Goal: Feedback & Contribution: Submit feedback/report problem

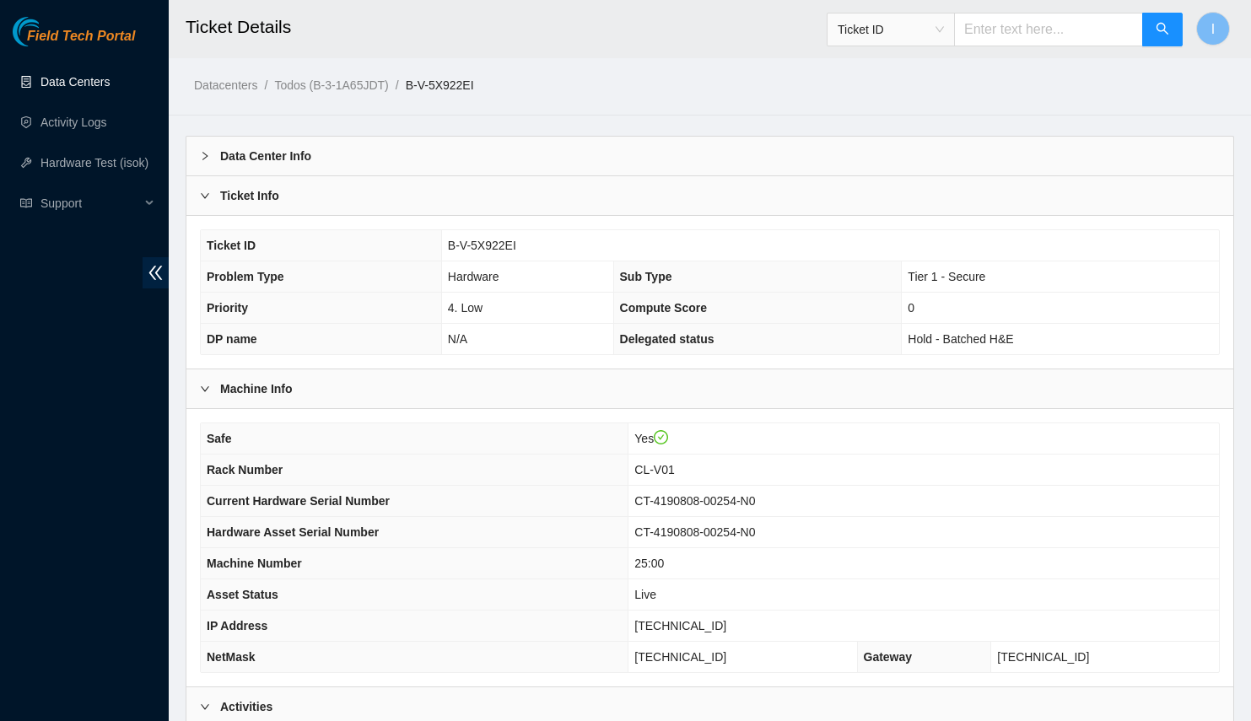
scroll to position [195, 0]
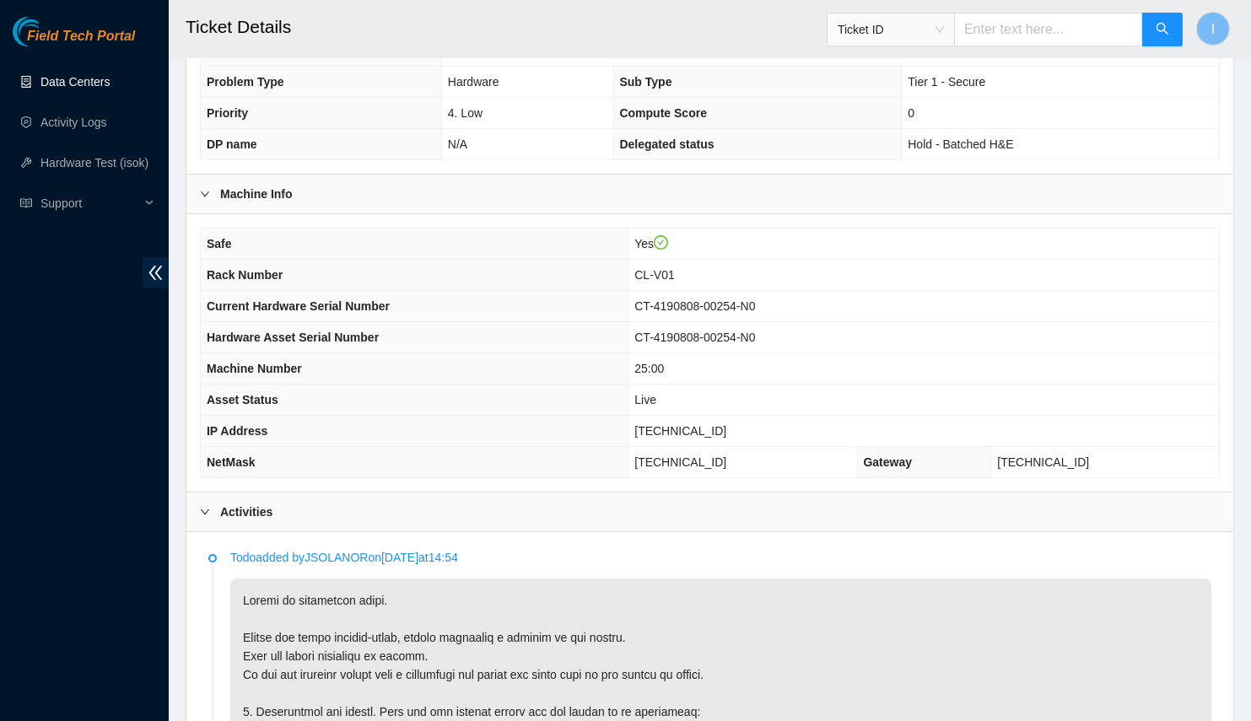
click at [707, 424] on span "[TECHNICAL_ID]" at bounding box center [680, 430] width 92 height 13
copy span "[TECHNICAL_ID]"
click at [694, 455] on span "[TECHNICAL_ID]" at bounding box center [680, 461] width 92 height 13
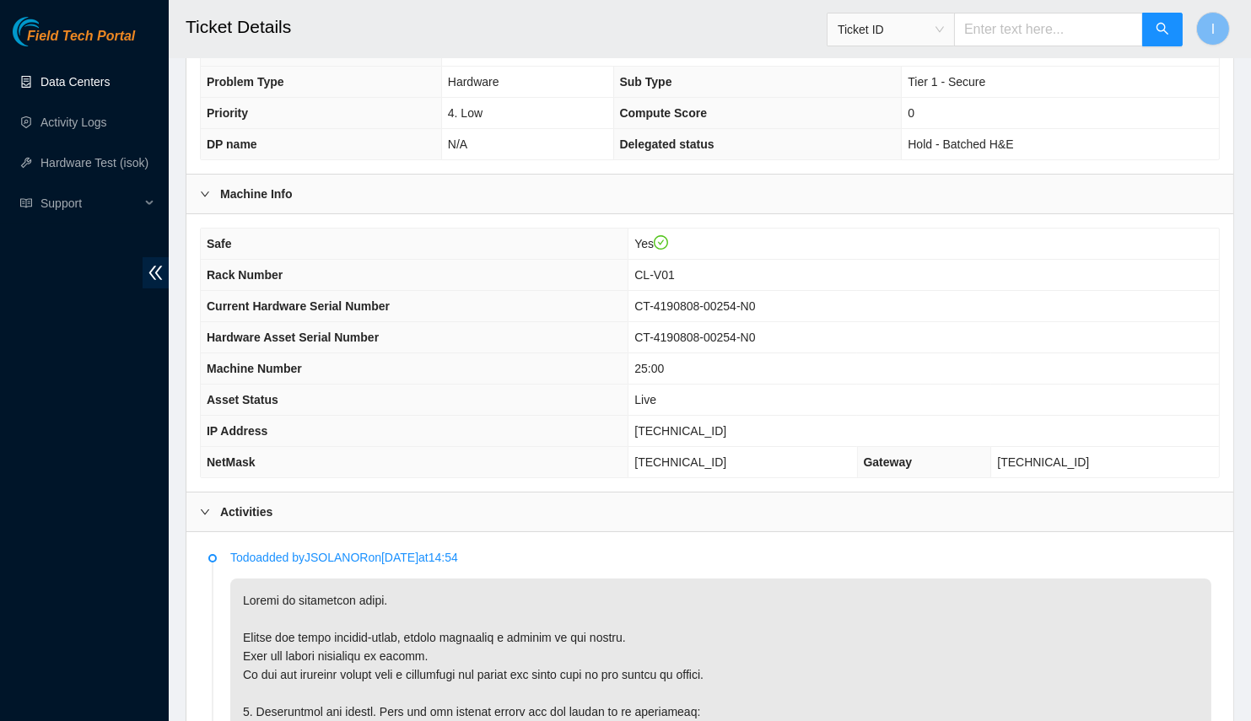
copy span "[TECHNICAL_ID]"
click at [697, 432] on td "[TECHNICAL_ID]" at bounding box center [923, 431] width 590 height 31
click at [700, 429] on span "[TECHNICAL_ID]" at bounding box center [680, 430] width 92 height 13
click at [700, 429] on span "23.223.210.100" at bounding box center [680, 430] width 92 height 13
copy span "23.223.210.100"
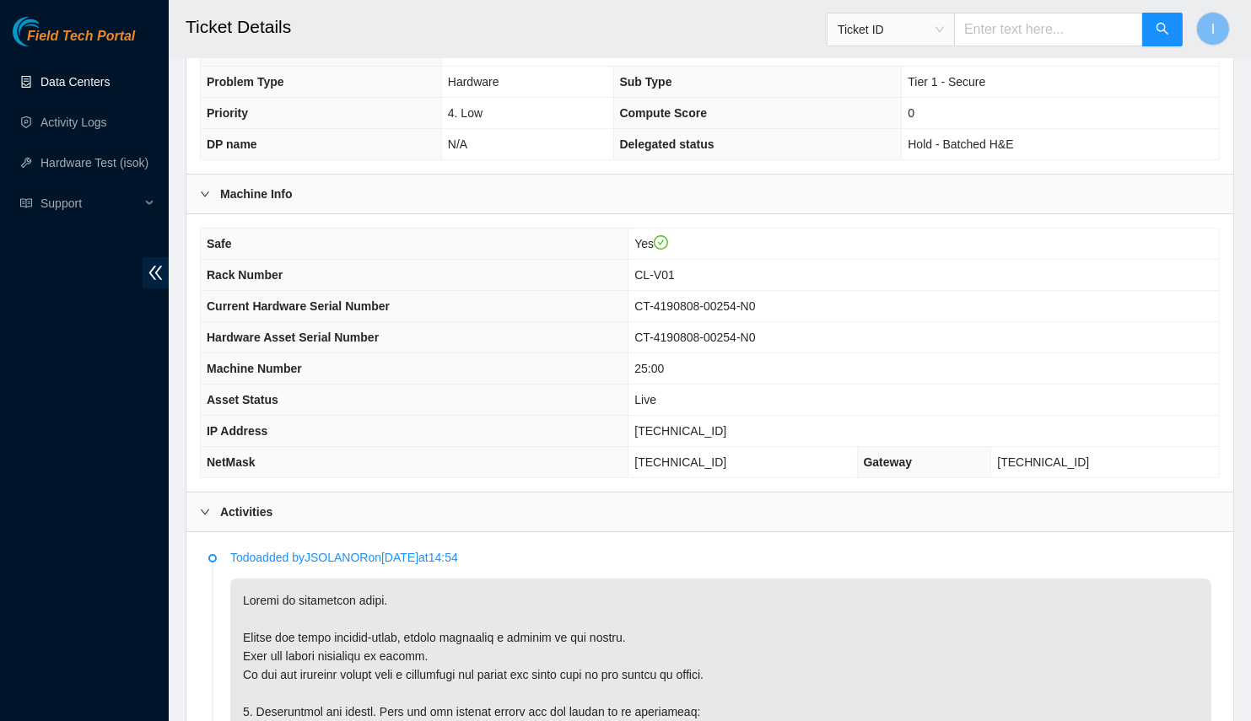
click at [708, 455] on span "255.255.255.128" at bounding box center [680, 461] width 92 height 13
copy span "255.255.255.128"
click at [531, 27] on h2 "Ticket Details" at bounding box center [612, 27] width 852 height 54
click at [209, 229] on th "Safe" at bounding box center [415, 244] width 428 height 31
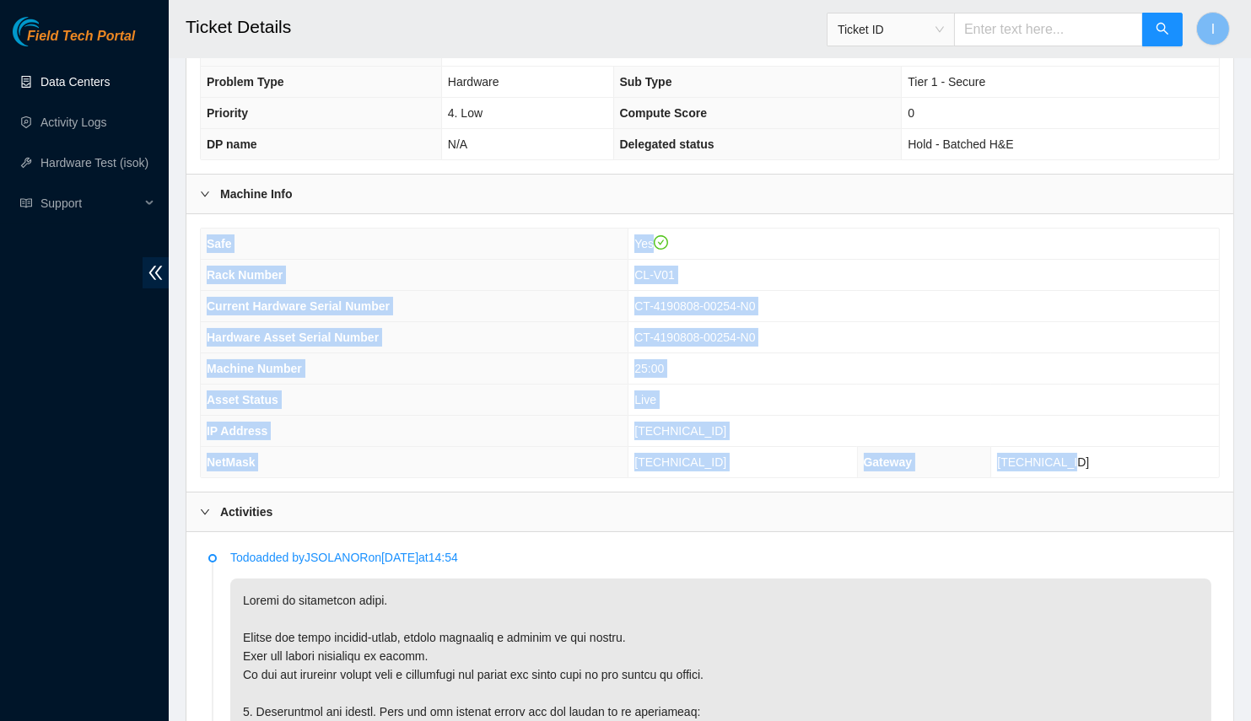
drag, startPoint x: 209, startPoint y: 229, endPoint x: 1064, endPoint y: 429, distance: 878.3
click at [1120, 466] on tbody "Safe Yes Rack Number CL-V01 Current Hardware Serial Number CT-4190808-00254-N0 …" at bounding box center [710, 353] width 1018 height 249
copy tbody "Safe Yes Rack Number CL-V01 Current Hardware Serial Number CT-4190808-00254-N0 …"
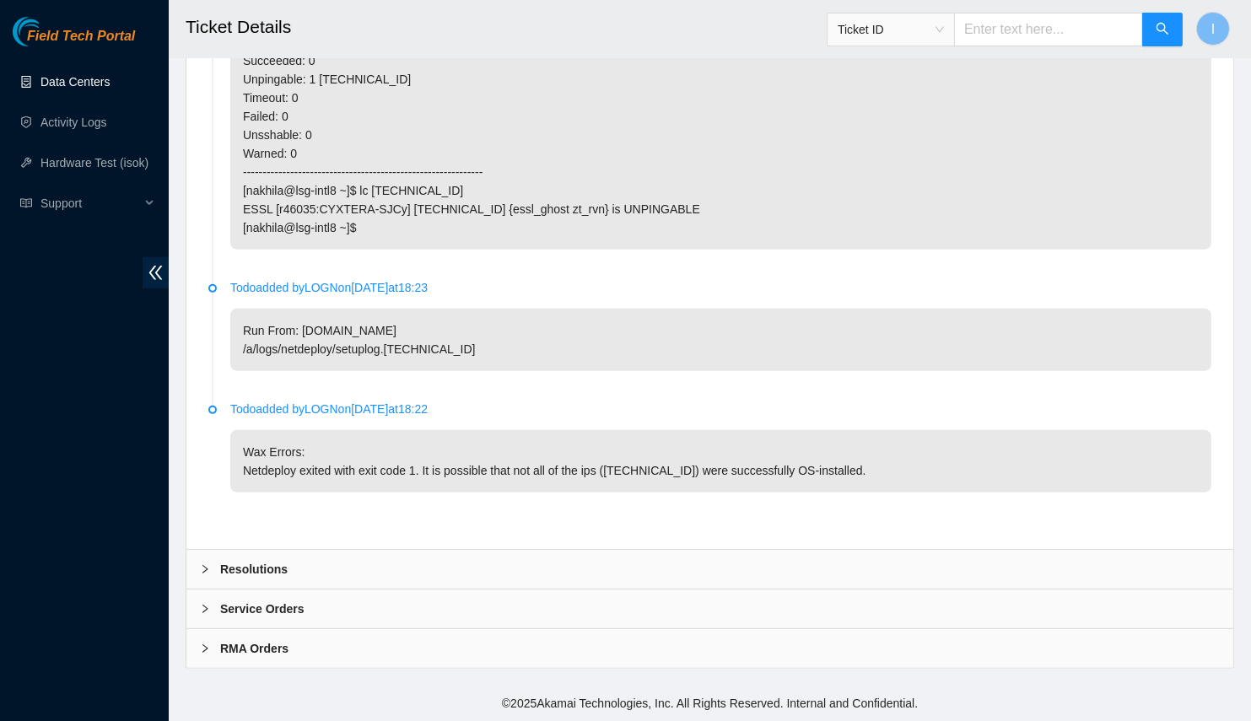
click at [368, 571] on div "Resolutions" at bounding box center [709, 569] width 1046 height 39
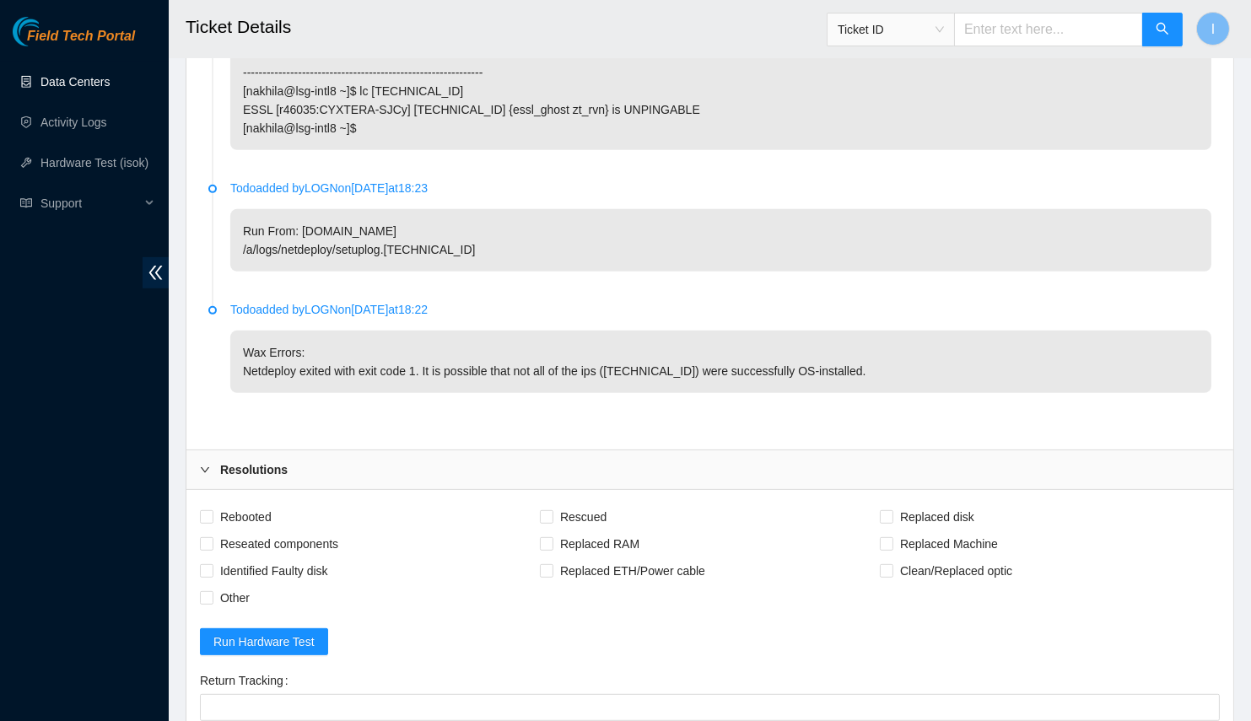
scroll to position [1772, 0]
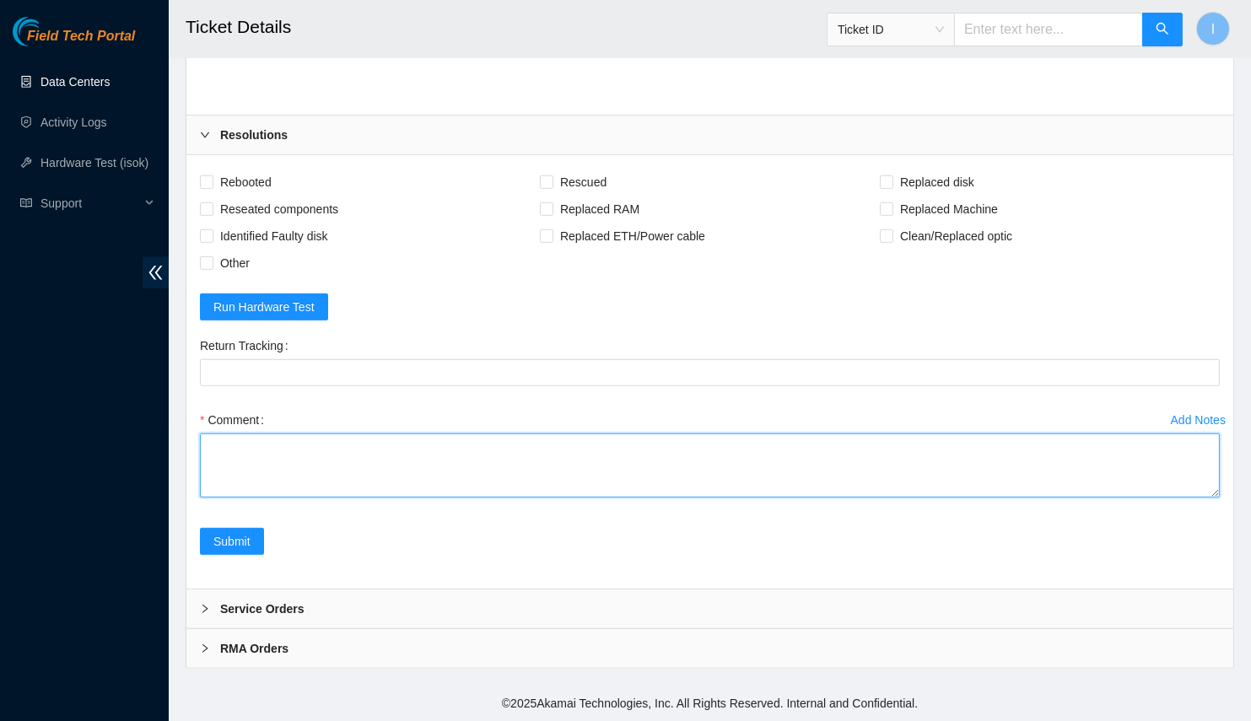
click at [512, 497] on textarea "Comment" at bounding box center [709, 465] width 1019 height 64
paste textarea "B-V-5X922EI Spoke with NOCC; safe and unlocked rids Connected to console, outpu…"
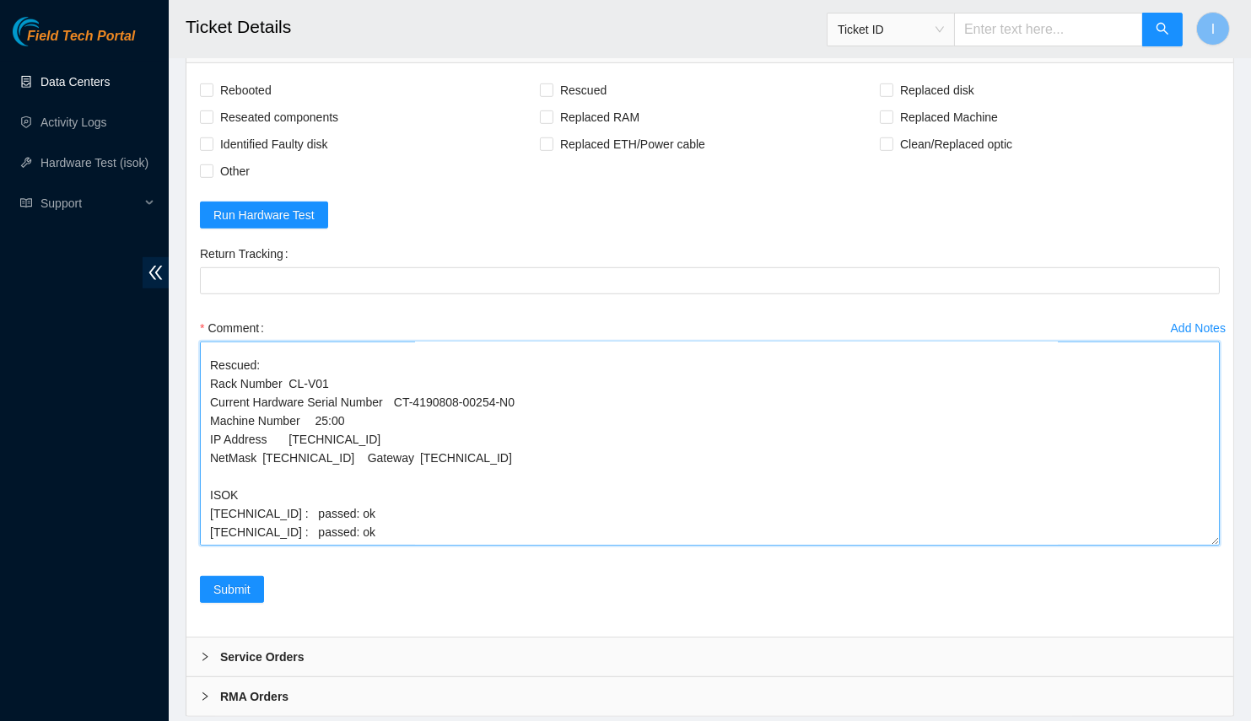
scroll to position [424, 0]
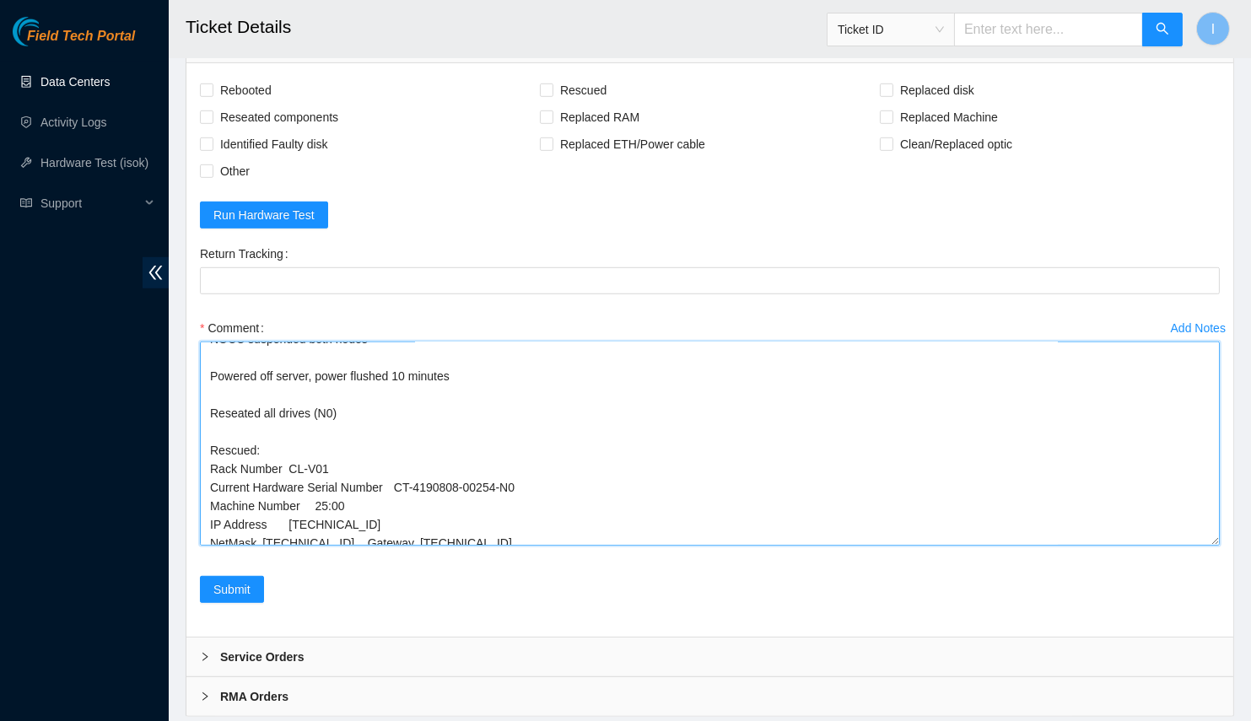
drag, startPoint x: 1209, startPoint y: 496, endPoint x: 1261, endPoint y: 721, distance: 231.0
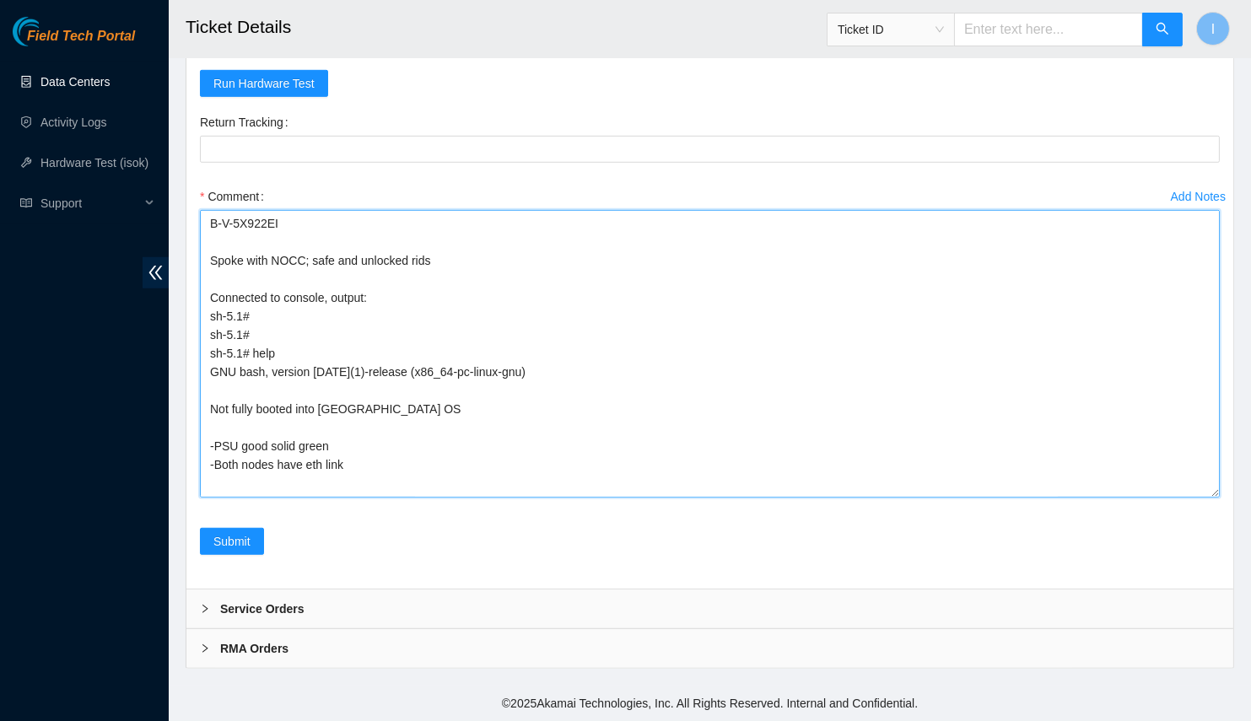
scroll to position [1773, 0]
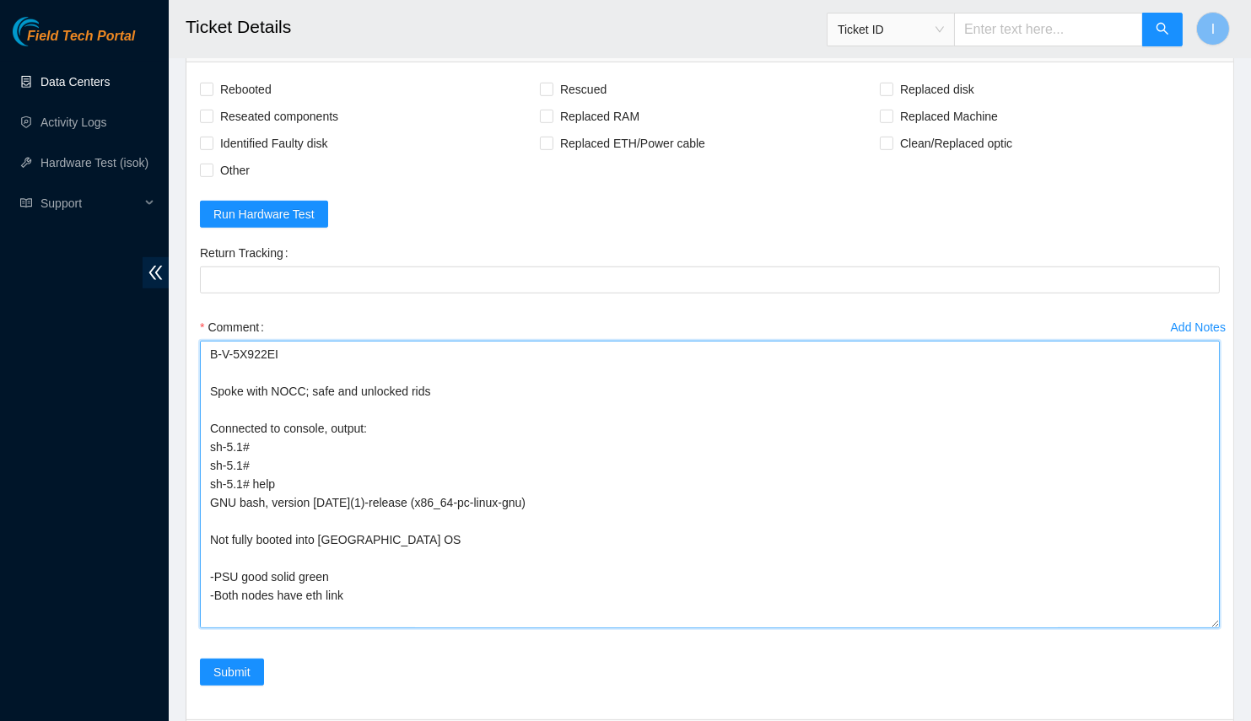
click at [203, 488] on textarea "B-V-5X922EI Spoke with NOCC; safe and unlocked rids Connected to console, outpu…" at bounding box center [709, 485] width 1019 height 288
drag, startPoint x: 200, startPoint y: 498, endPoint x: 142, endPoint y: 412, distance: 103.8
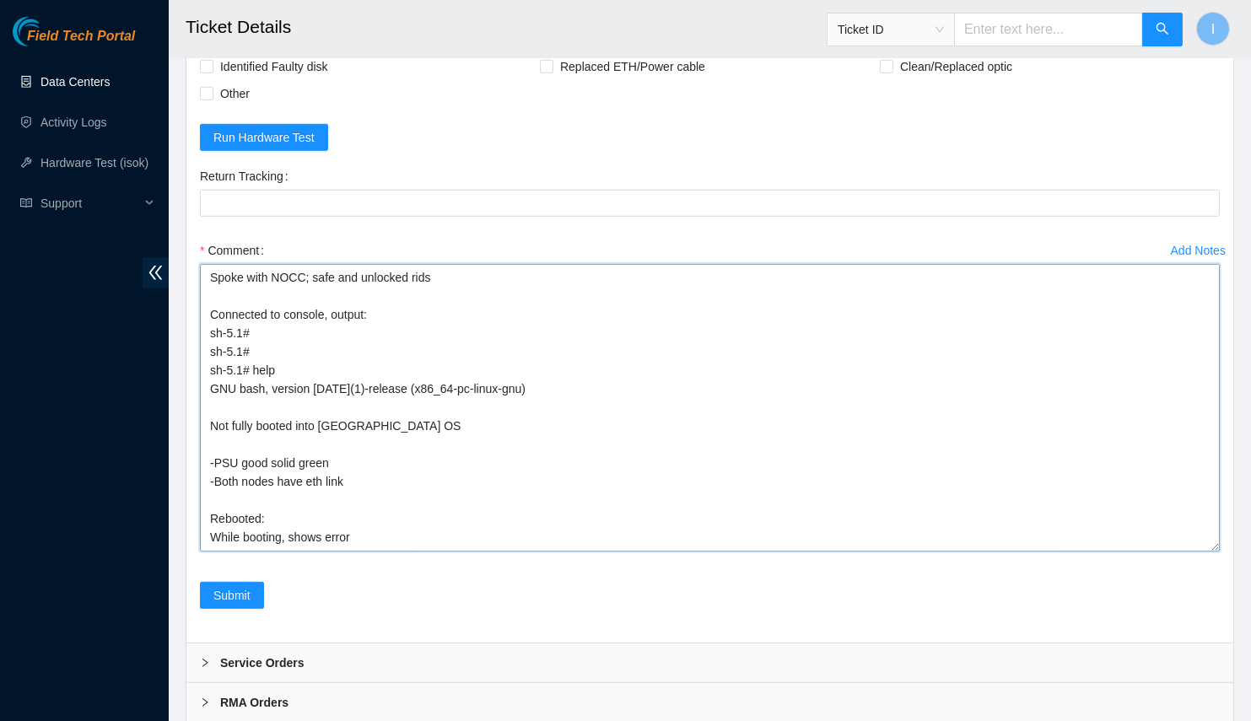
scroll to position [1926, 0]
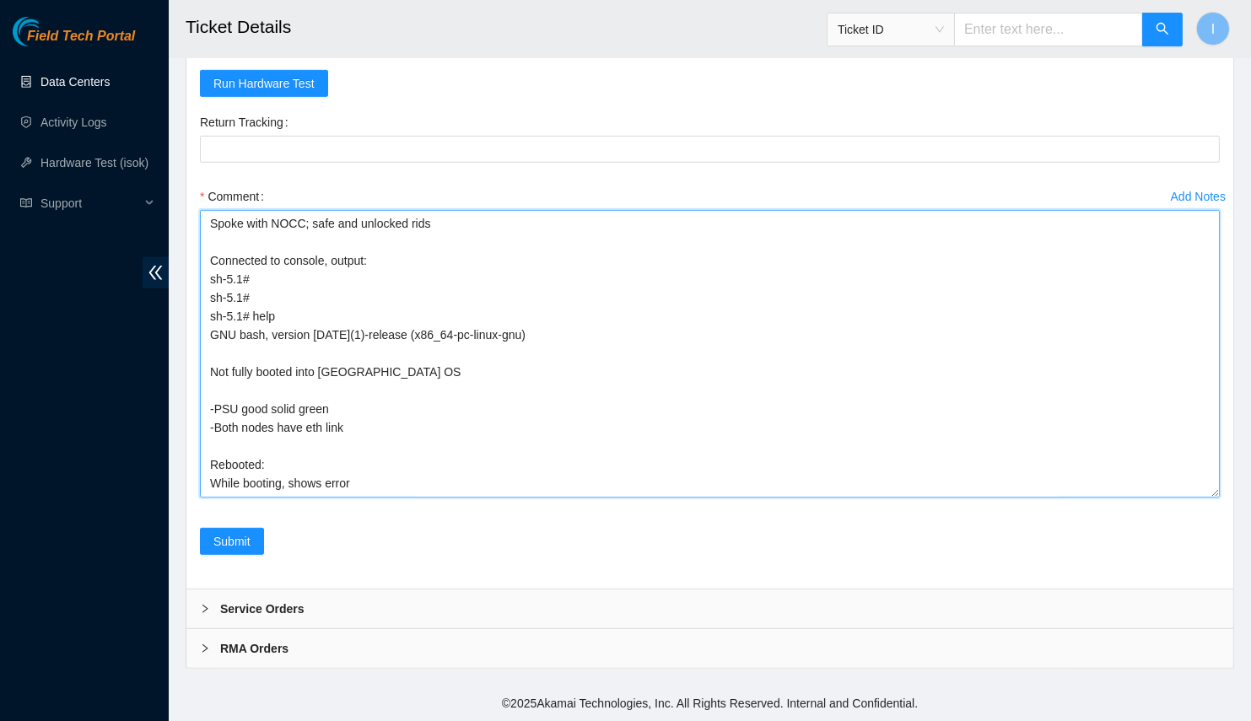
click at [407, 335] on textarea "Spoke with NOCC; safe and unlocked rids Connected to console, output: sh-5.1# s…" at bounding box center [709, 354] width 1019 height 288
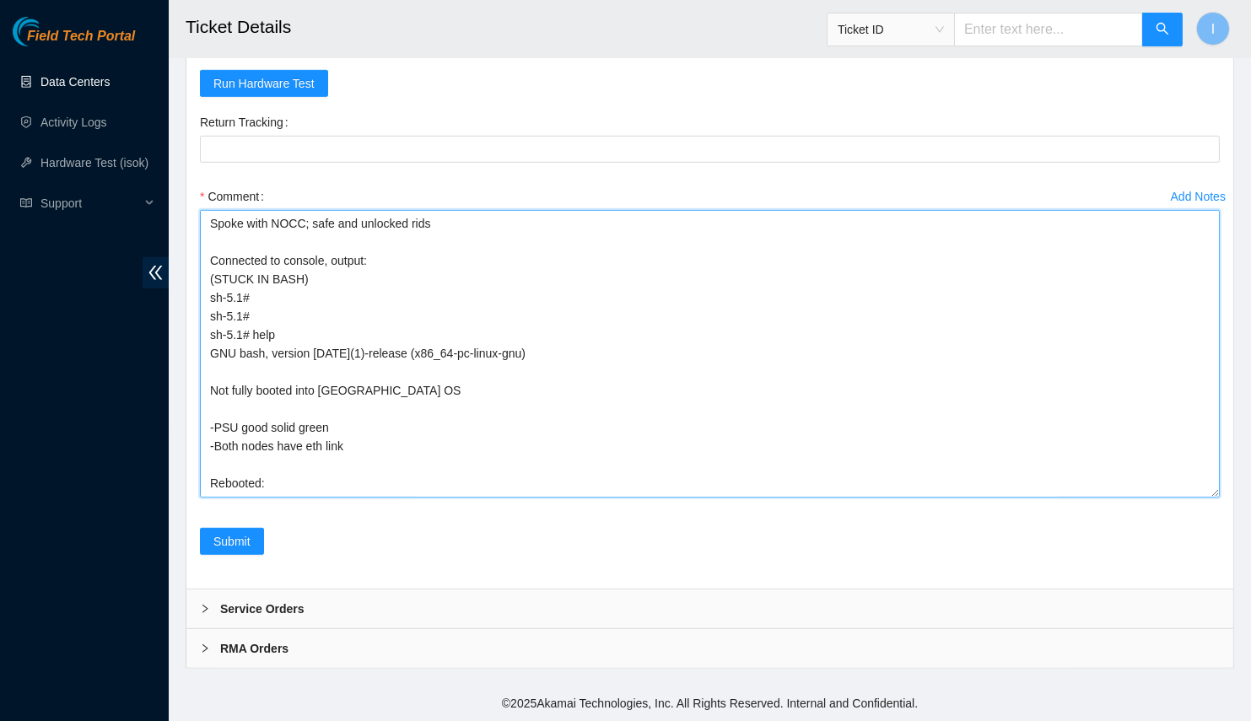
click at [272, 363] on textarea "Spoke with NOCC; safe and unlocked rids Connected to console, output: (STUCK IN…" at bounding box center [709, 354] width 1019 height 288
click at [374, 374] on textarea "Spoke with NOCC; safe and unlocked rids Connected to console, output: (STUCK IN…" at bounding box center [709, 354] width 1019 height 288
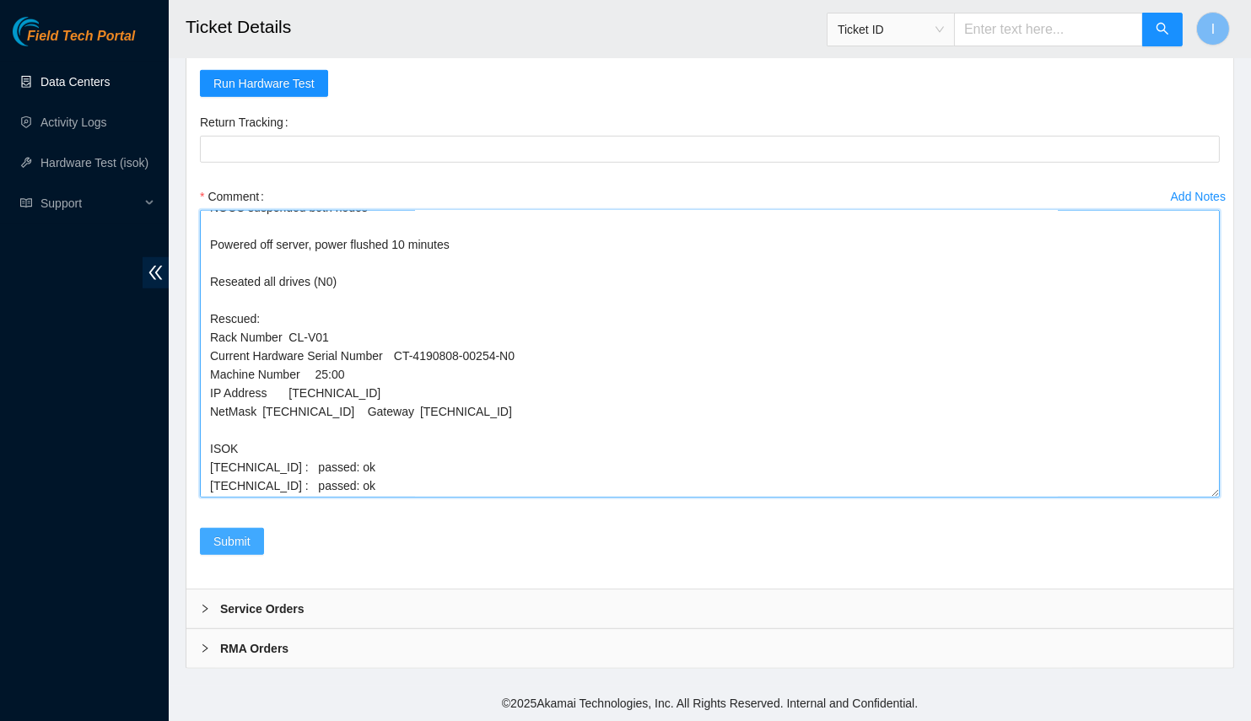
type textarea "Spoke with NOCC; safe and unlocked rids Connected to console, output: (STUCK IN…"
click at [243, 551] on span "Submit" at bounding box center [231, 541] width 37 height 19
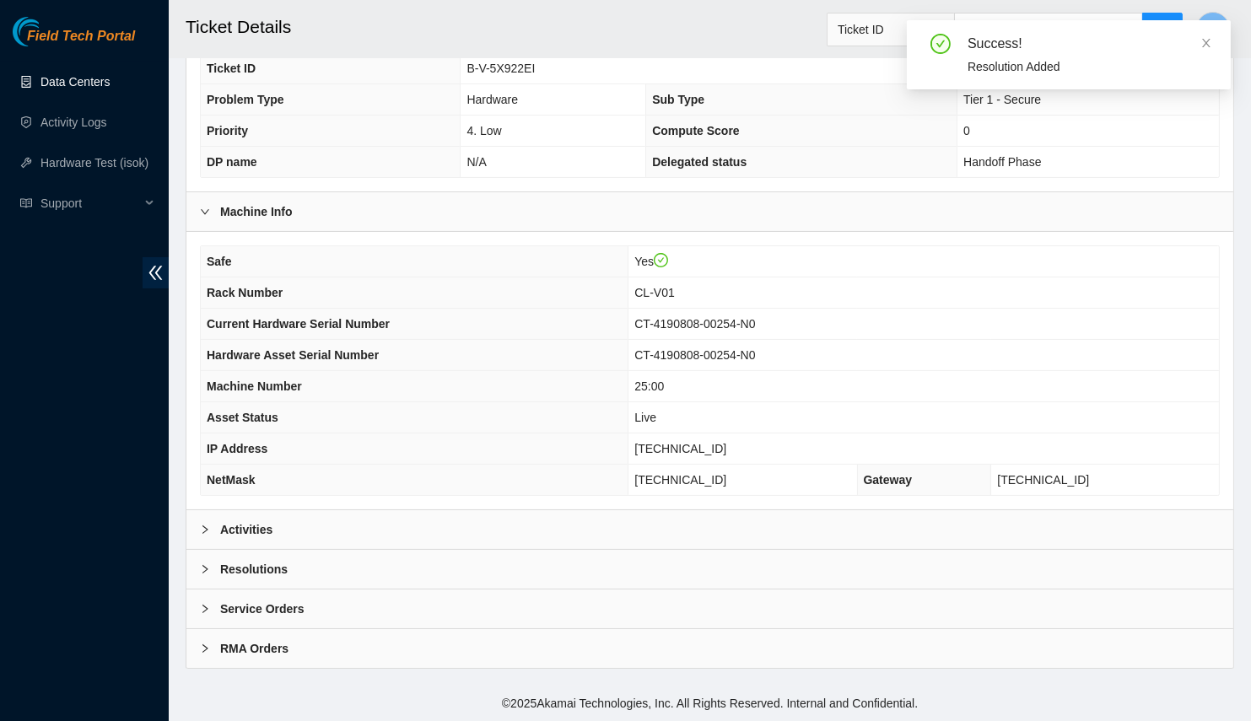
scroll to position [317, 0]
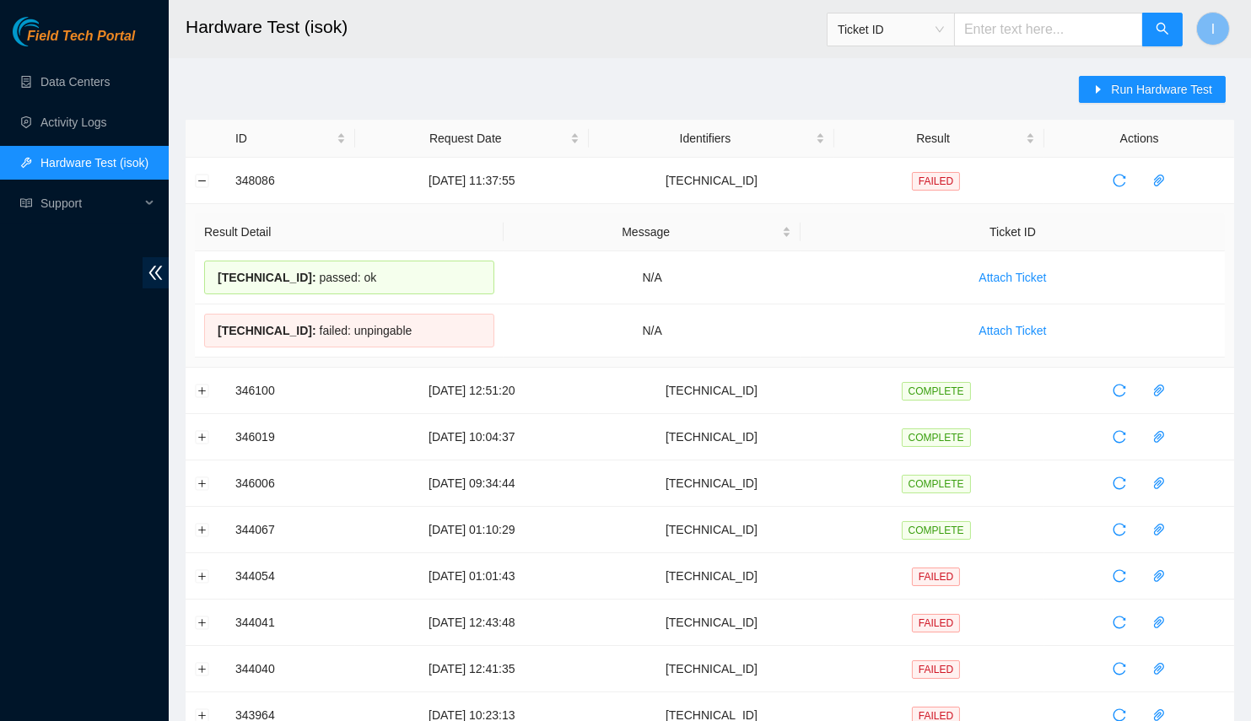
click at [1145, 105] on div "Run Hardware Test" at bounding box center [1156, 98] width 155 height 44
click at [1145, 84] on span "Run Hardware Test" at bounding box center [1161, 89] width 101 height 19
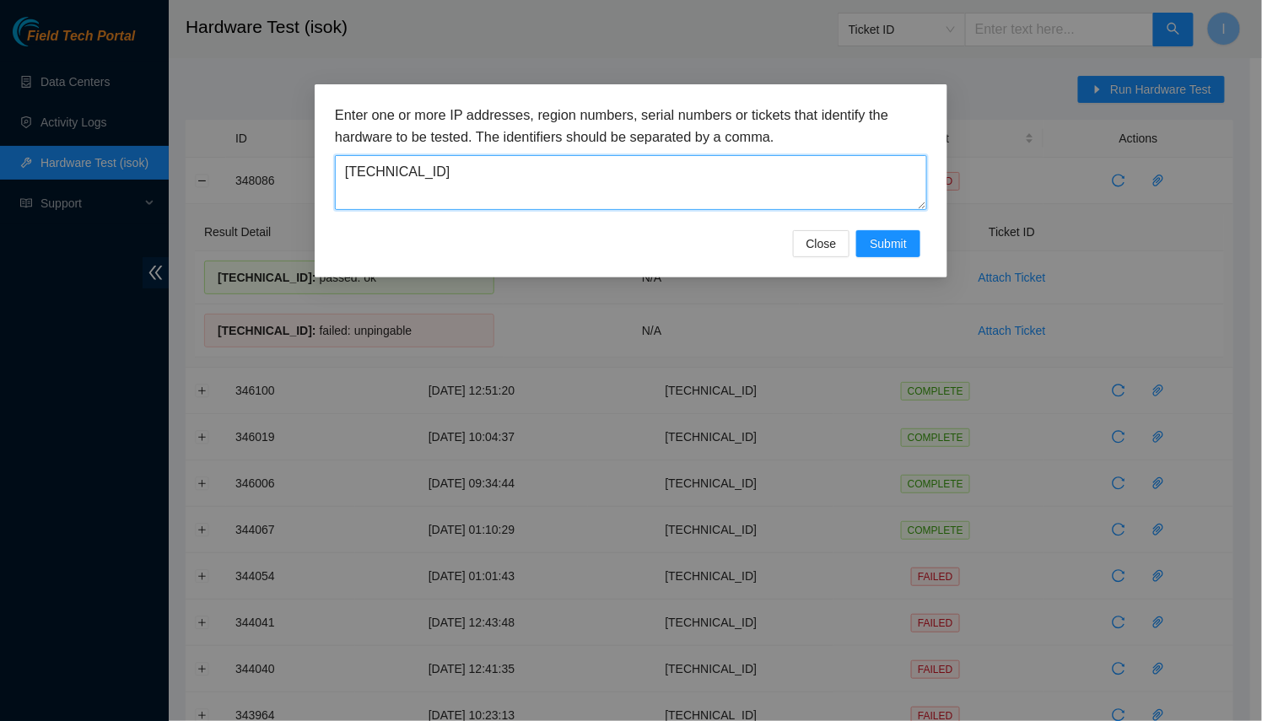
click at [648, 177] on textarea "23.223.210.100" at bounding box center [631, 182] width 592 height 55
click at [871, 245] on span "Submit" at bounding box center [887, 243] width 37 height 19
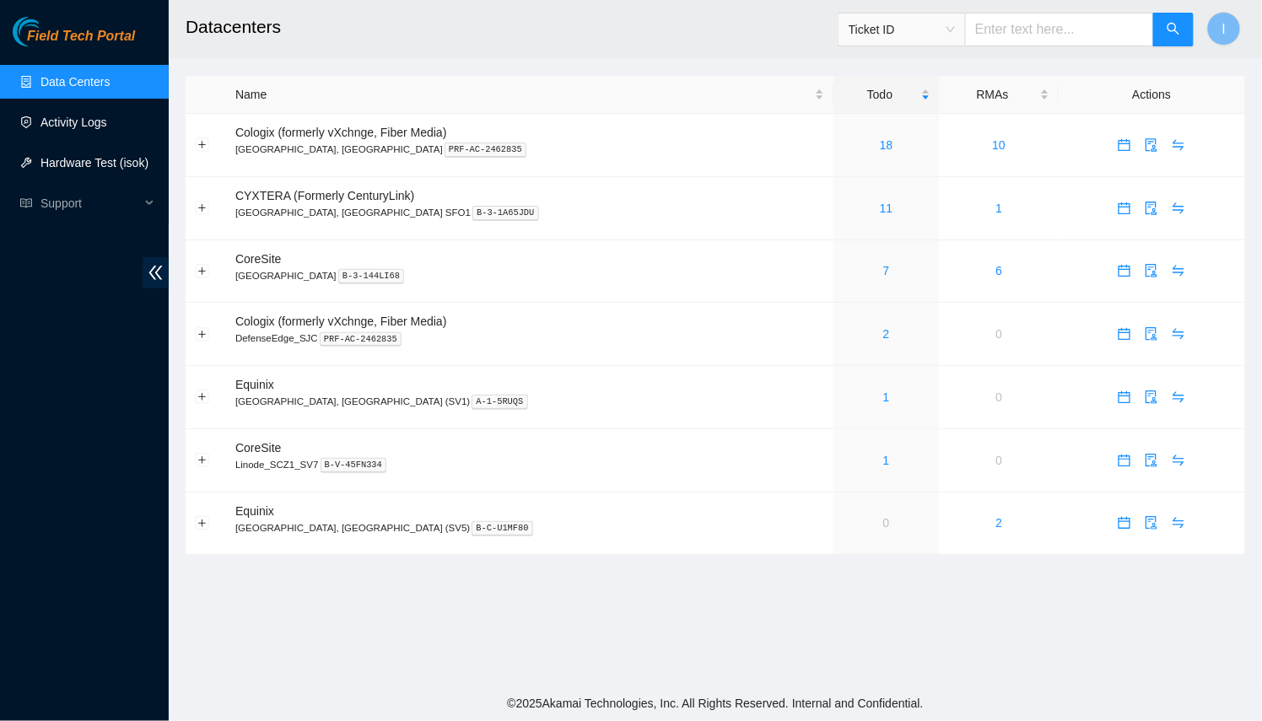
click at [88, 164] on link "Hardware Test (isok)" at bounding box center [94, 162] width 108 height 13
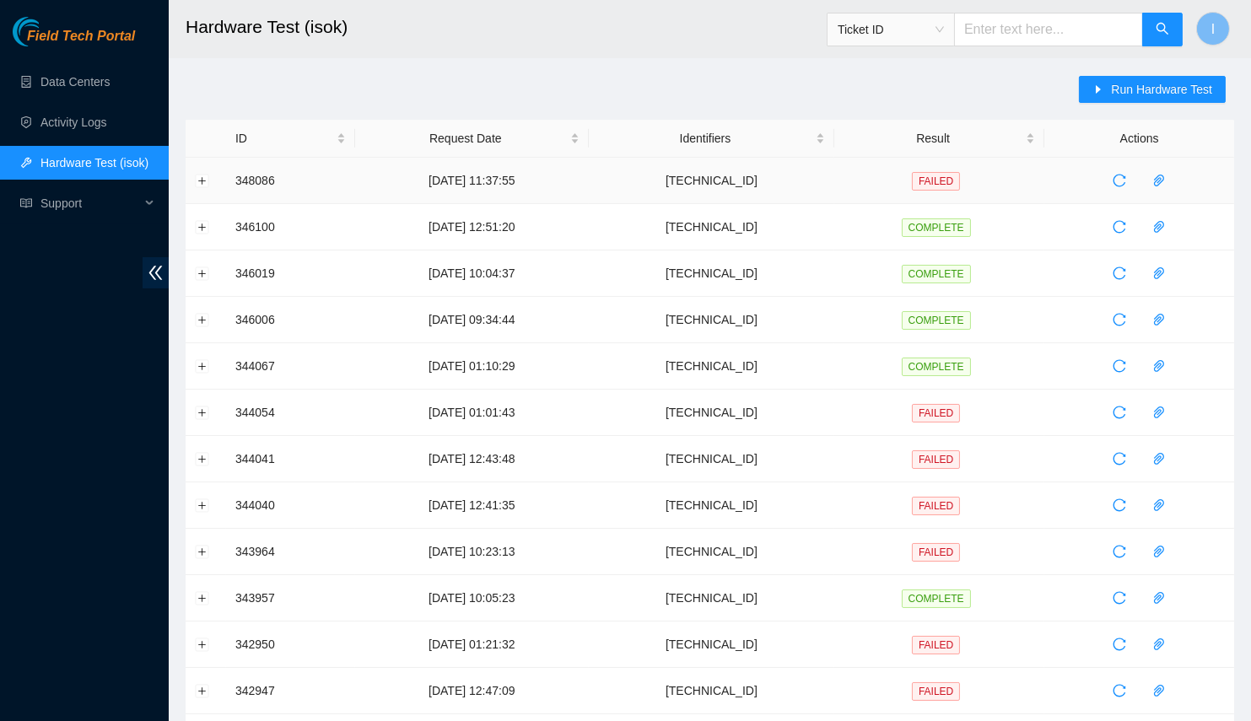
click at [223, 180] on td at bounding box center [206, 181] width 40 height 46
click at [191, 185] on td at bounding box center [206, 181] width 40 height 46
click at [200, 179] on button "Expand row" at bounding box center [202, 180] width 13 height 13
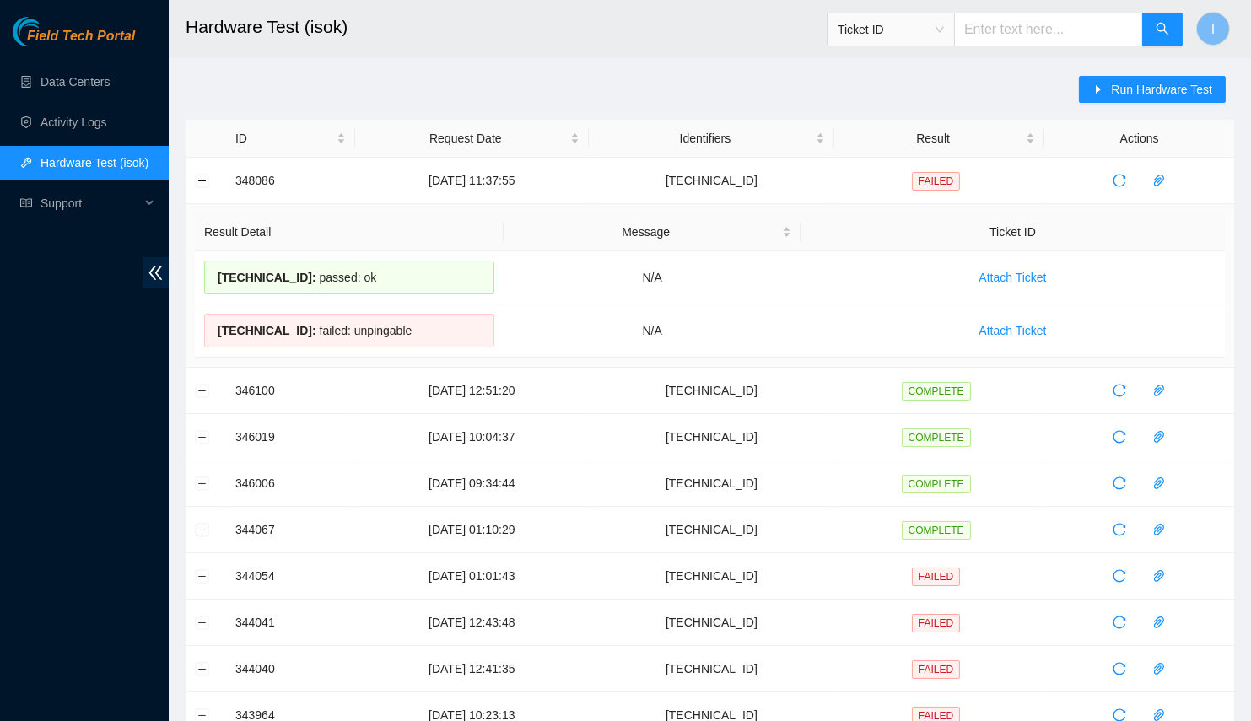
click at [1109, 107] on div "Run Hardware Test" at bounding box center [1156, 98] width 155 height 44
click at [1110, 100] on button "Run Hardware Test" at bounding box center [1152, 89] width 147 height 27
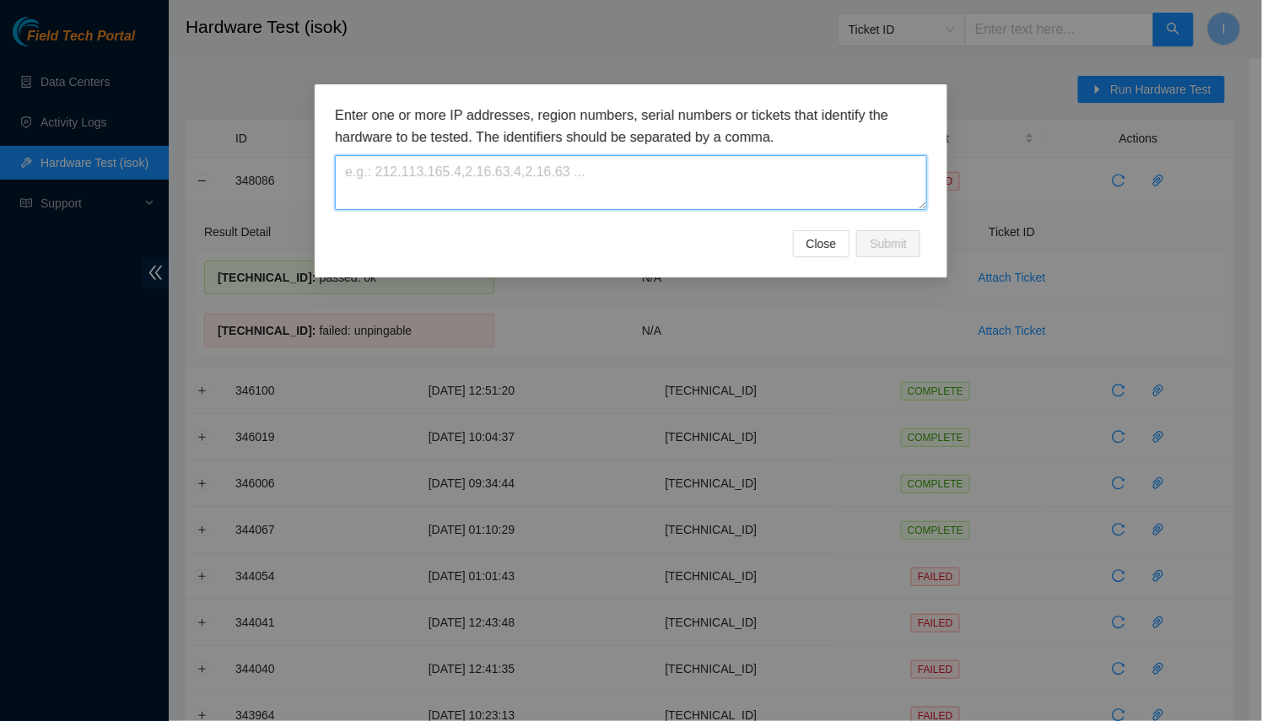
click at [720, 191] on textarea at bounding box center [631, 182] width 592 height 55
paste textarea "23.223.210.100"
type textarea "23.223.210.100"
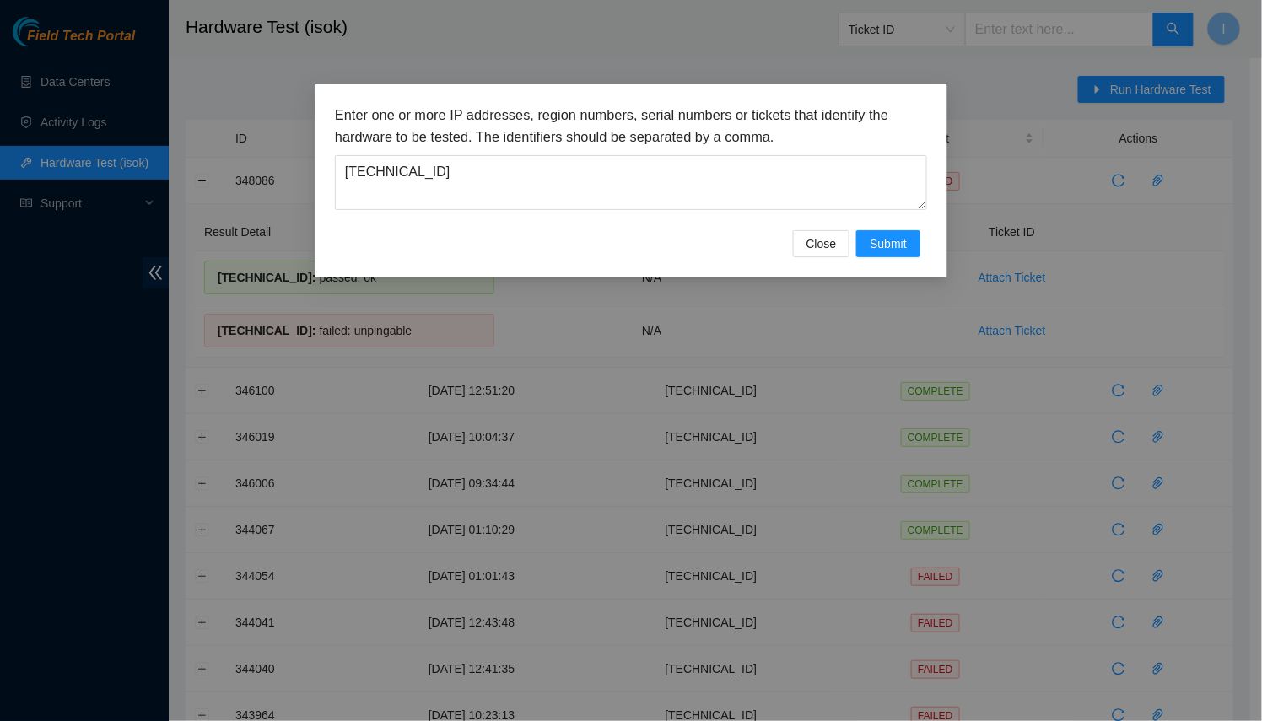
click at [883, 224] on div "Enter one or more IP addresses, region numbers, serial numbers or tickets that …" at bounding box center [631, 168] width 592 height 126
click at [885, 241] on span "Submit" at bounding box center [887, 243] width 37 height 19
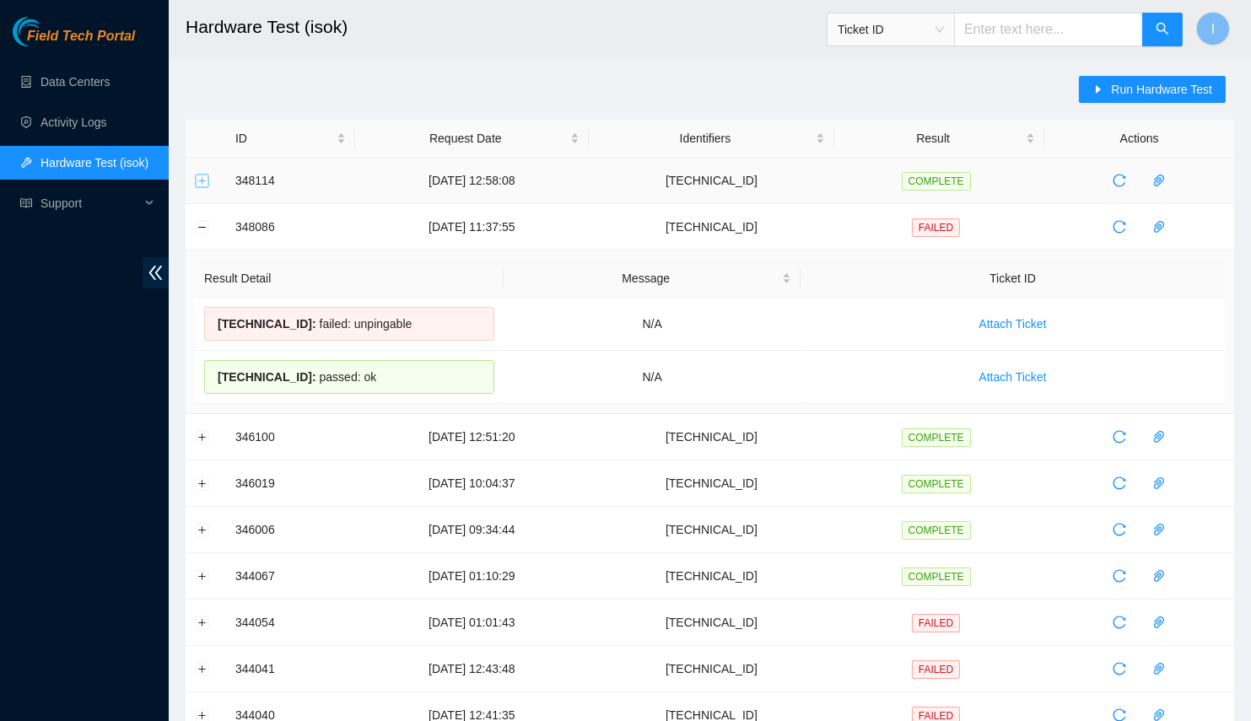
click at [201, 181] on button "Expand row" at bounding box center [202, 180] width 13 height 13
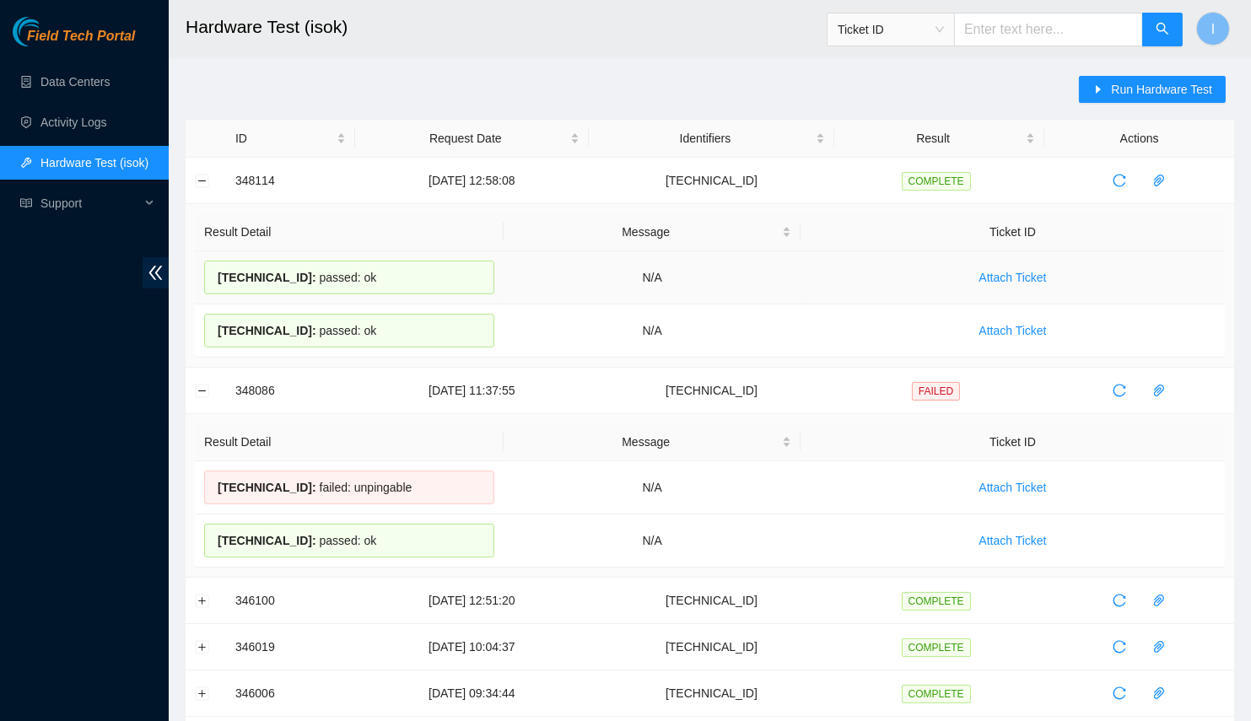
drag, startPoint x: 397, startPoint y: 317, endPoint x: 215, endPoint y: 270, distance: 188.2
click at [215, 270] on tbody "23.223.210.100 : passed: ok N/A Attach Ticket 23.223.210.101 : passed: ok N/A A…" at bounding box center [710, 304] width 1030 height 106
copy tbody "23.223.210.100 : passed: ok N/A Attach Ticket 23.223.210.101 : passed: ok"
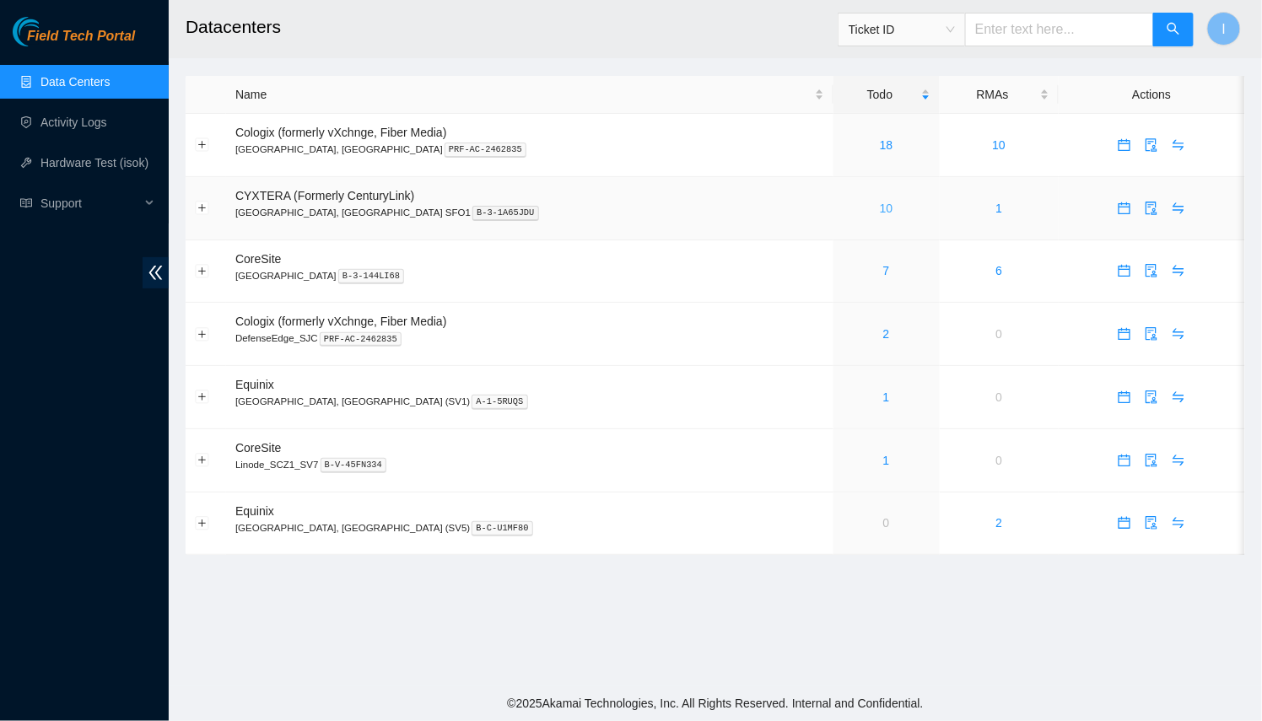
click at [880, 206] on link "10" at bounding box center [886, 208] width 13 height 13
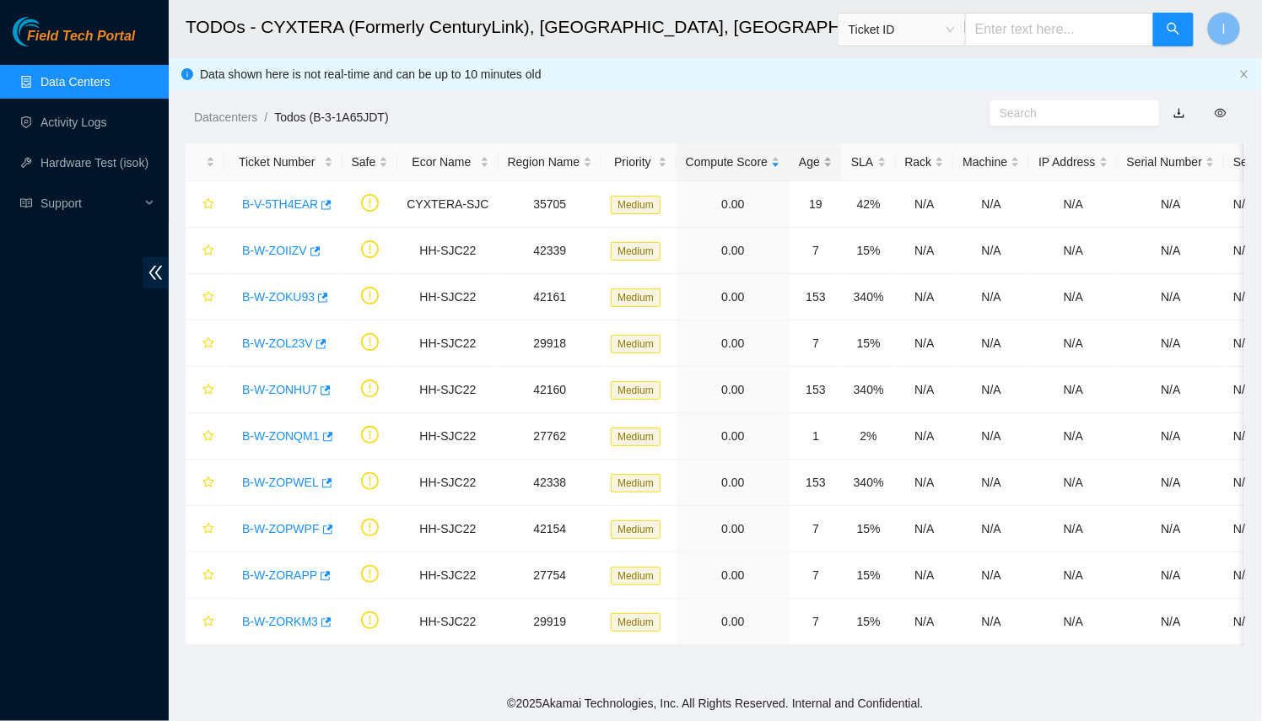
click at [808, 165] on div "Age" at bounding box center [816, 162] width 34 height 19
click at [107, 129] on link "Activity Logs" at bounding box center [73, 122] width 67 height 13
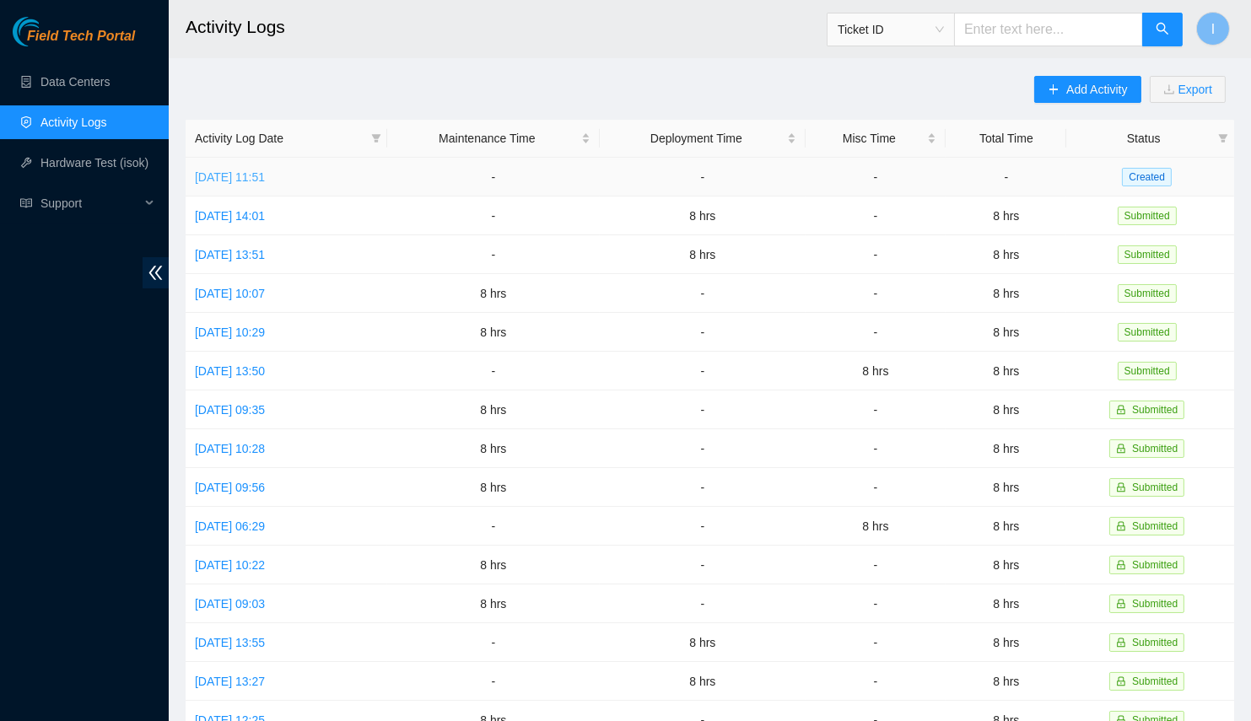
click at [263, 174] on link "[DATE] 11:51" at bounding box center [230, 176] width 70 height 13
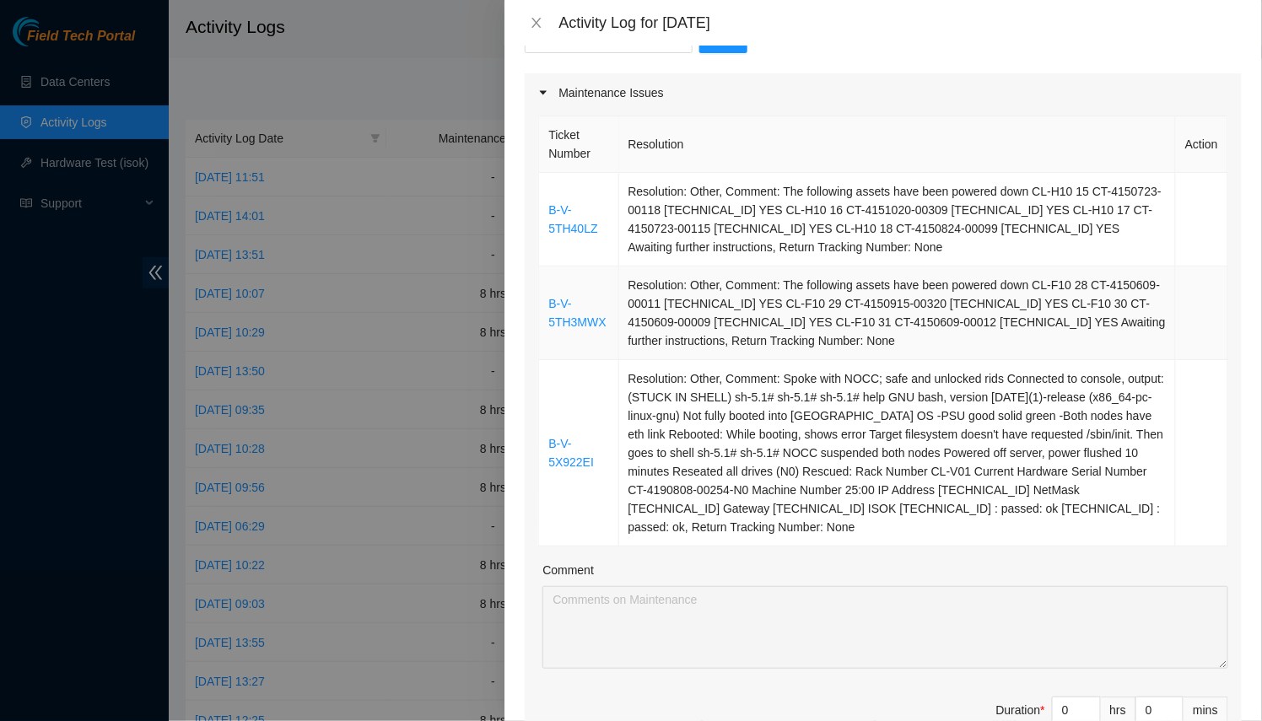
scroll to position [195, 0]
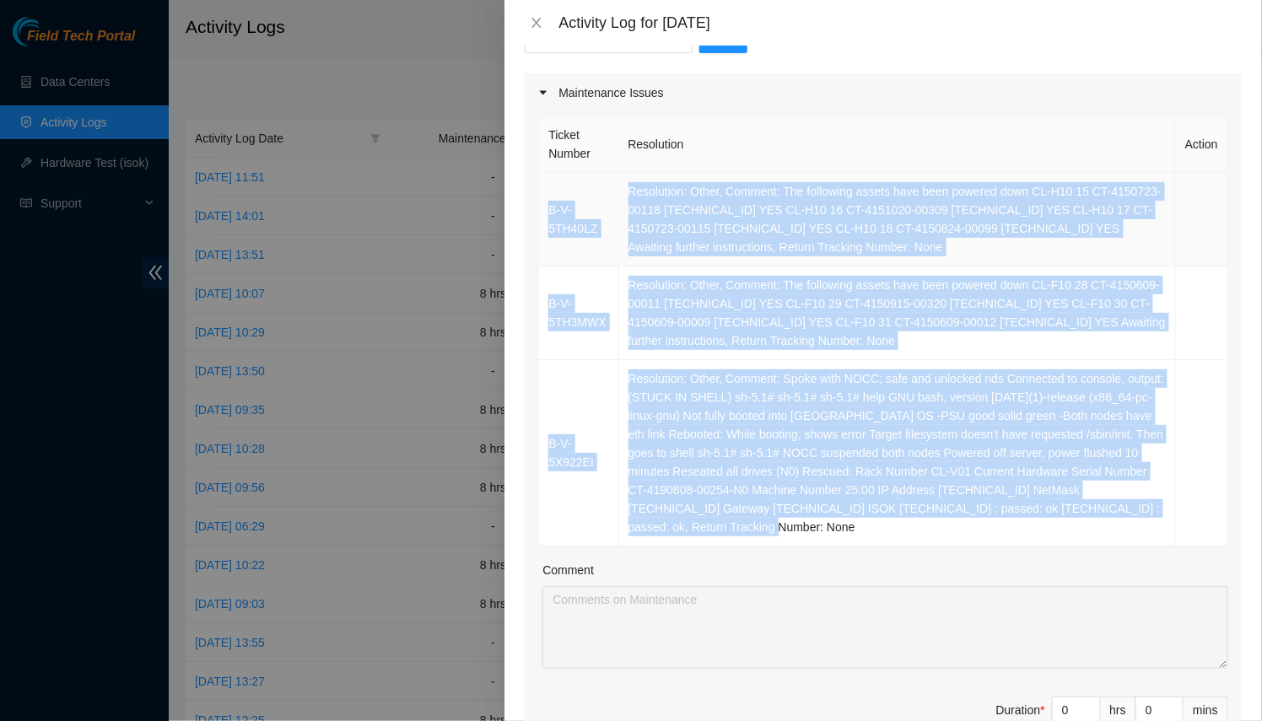
drag, startPoint x: 713, startPoint y: 524, endPoint x: 546, endPoint y: 197, distance: 366.2
click at [546, 197] on tbody "B-V-5TH40LZ Resolution: Other, Comment: The following assets have been powered …" at bounding box center [883, 360] width 689 height 374
copy tbody "B-V-5TH40LZ Resolution: Other, Comment: The following assets have been powered …"
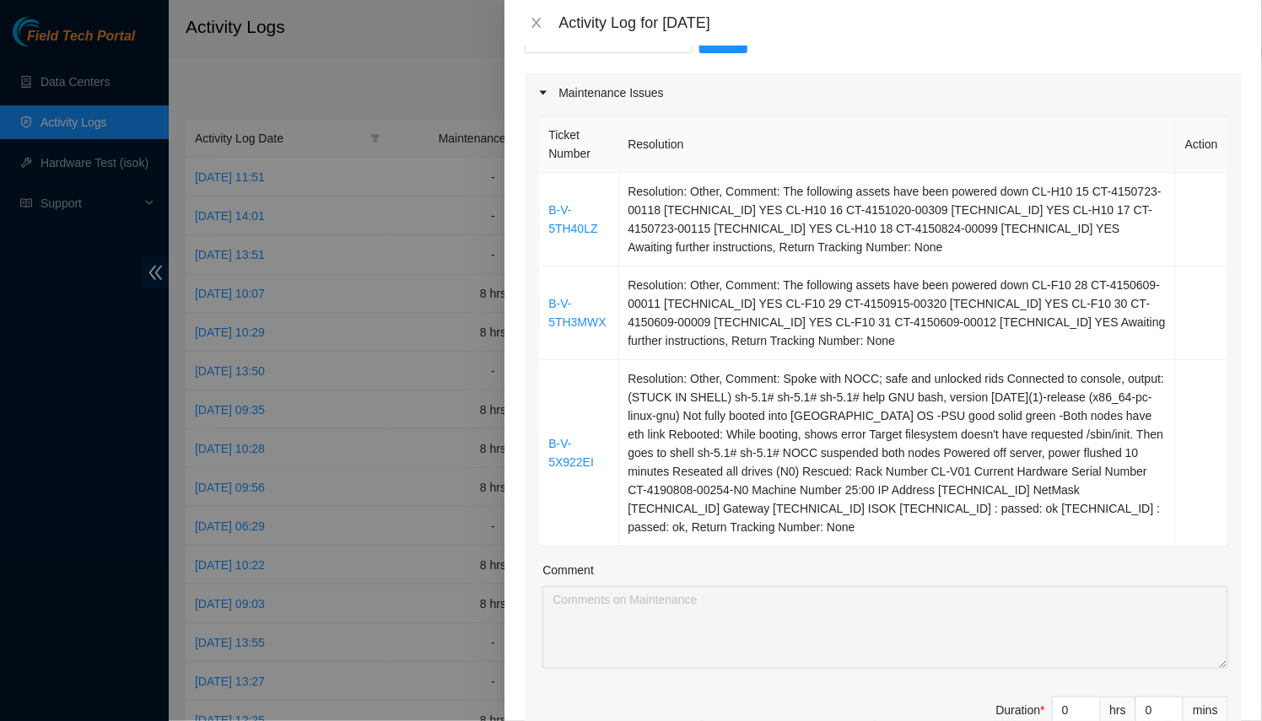
click at [889, 548] on div "Ticket Number Resolution Action B-V-5TH40LZ Resolution: Other, Comment: The fol…" at bounding box center [883, 437] width 717 height 650
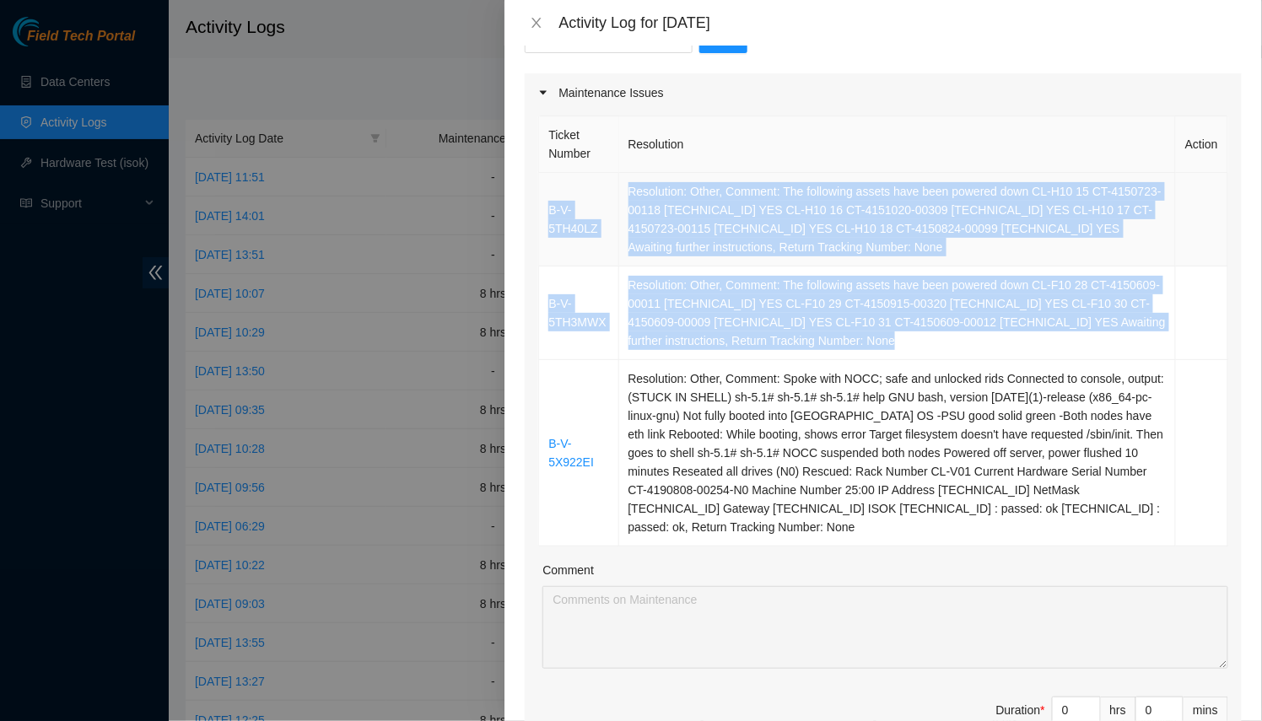
drag, startPoint x: 890, startPoint y: 340, endPoint x: 546, endPoint y: 187, distance: 376.4
click at [546, 187] on tbody "B-V-5TH40LZ Resolution: Other, Comment: The following assets have been powered …" at bounding box center [883, 360] width 689 height 374
copy tbody "B-V-5TH40LZ Resolution: Other, Comment: The following assets have been powered …"
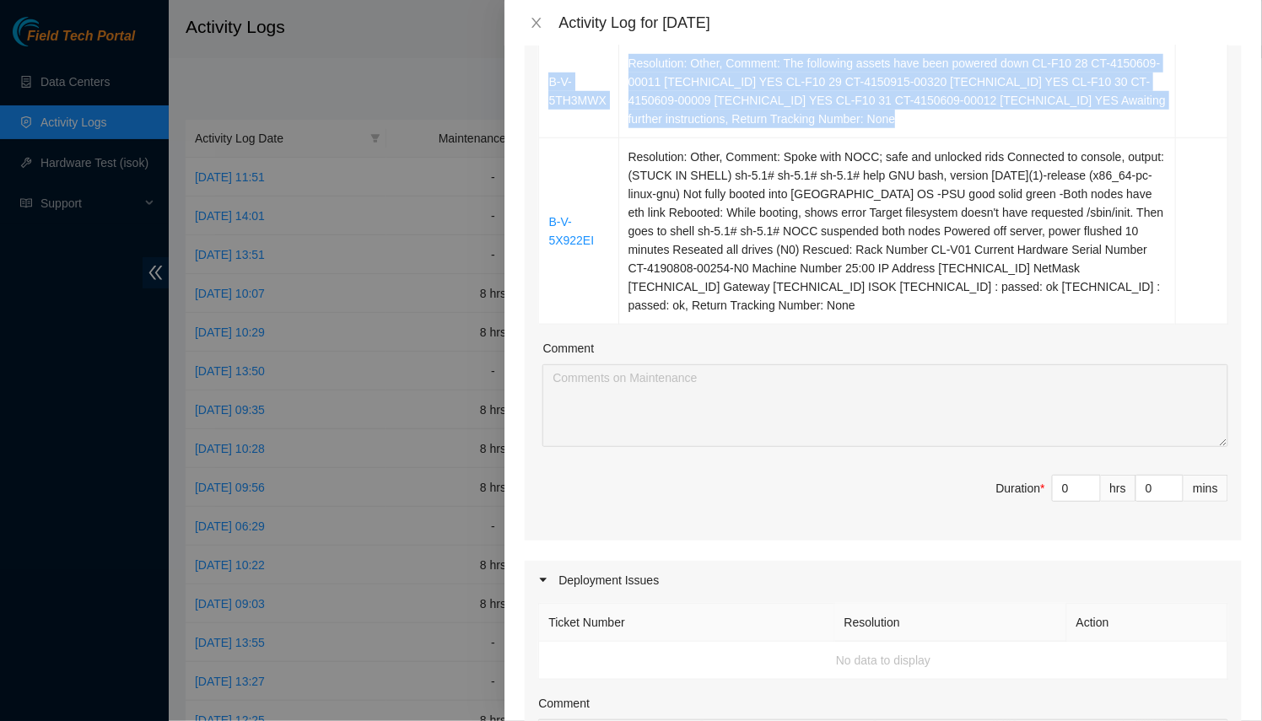
scroll to position [422, 0]
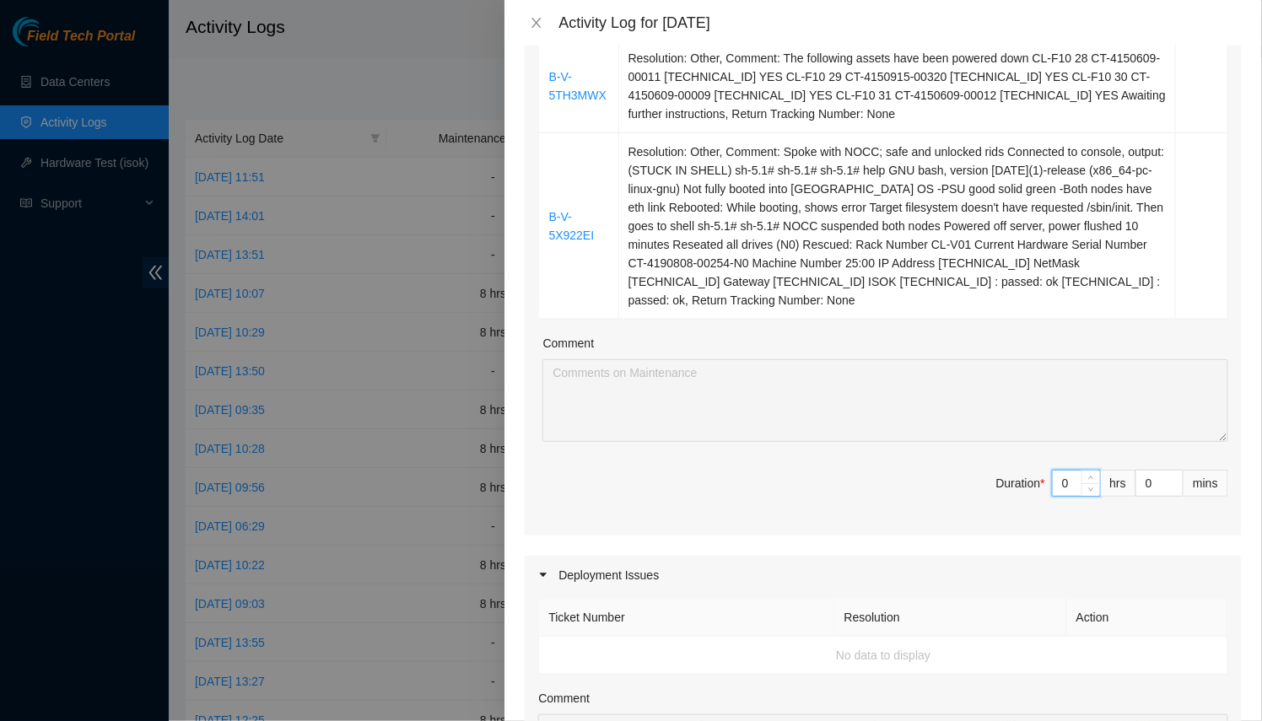
drag, startPoint x: 1052, startPoint y: 484, endPoint x: 858, endPoint y: 488, distance: 194.0
click at [858, 488] on span "Duration * 0 hrs 0 mins" at bounding box center [883, 493] width 690 height 47
type input "8"
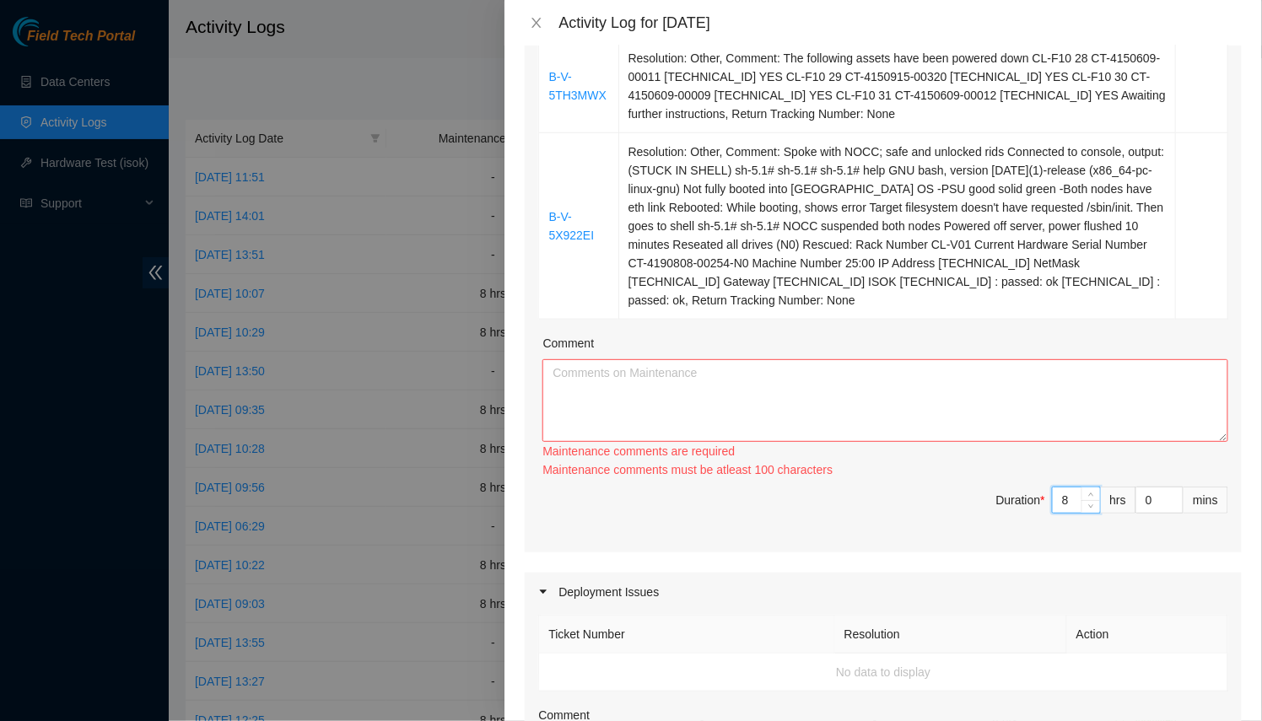
type input "8"
click at [866, 405] on textarea "Comment" at bounding box center [885, 400] width 686 height 83
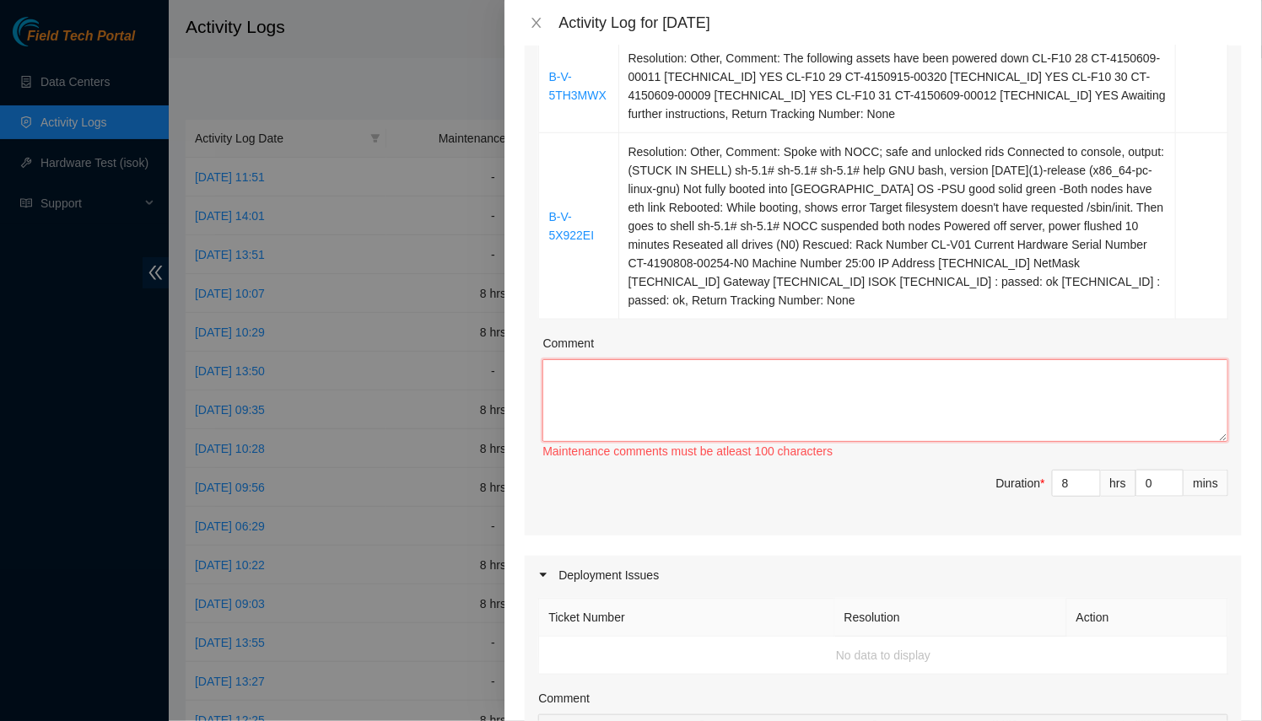
scroll to position [13, 0]
paste textarea "B-V-5TH40LZ Resolution: Other, Comment: The following assets have been powered …"
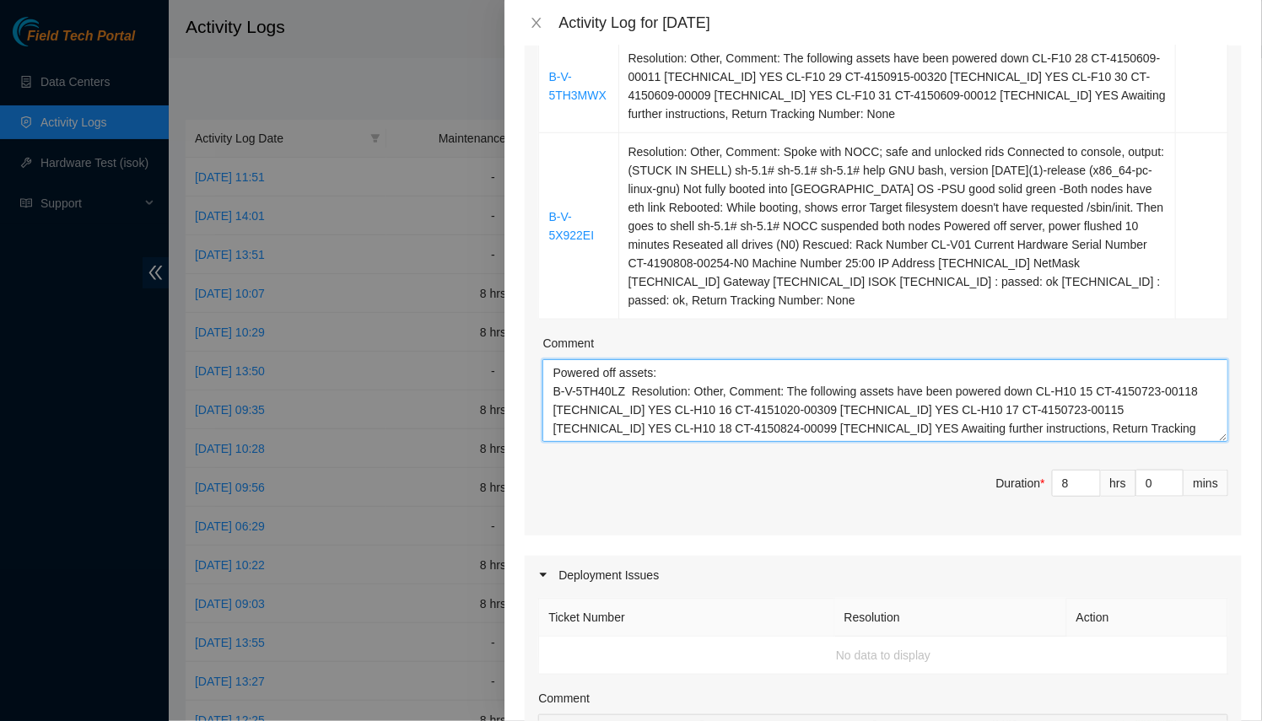
scroll to position [1, 0]
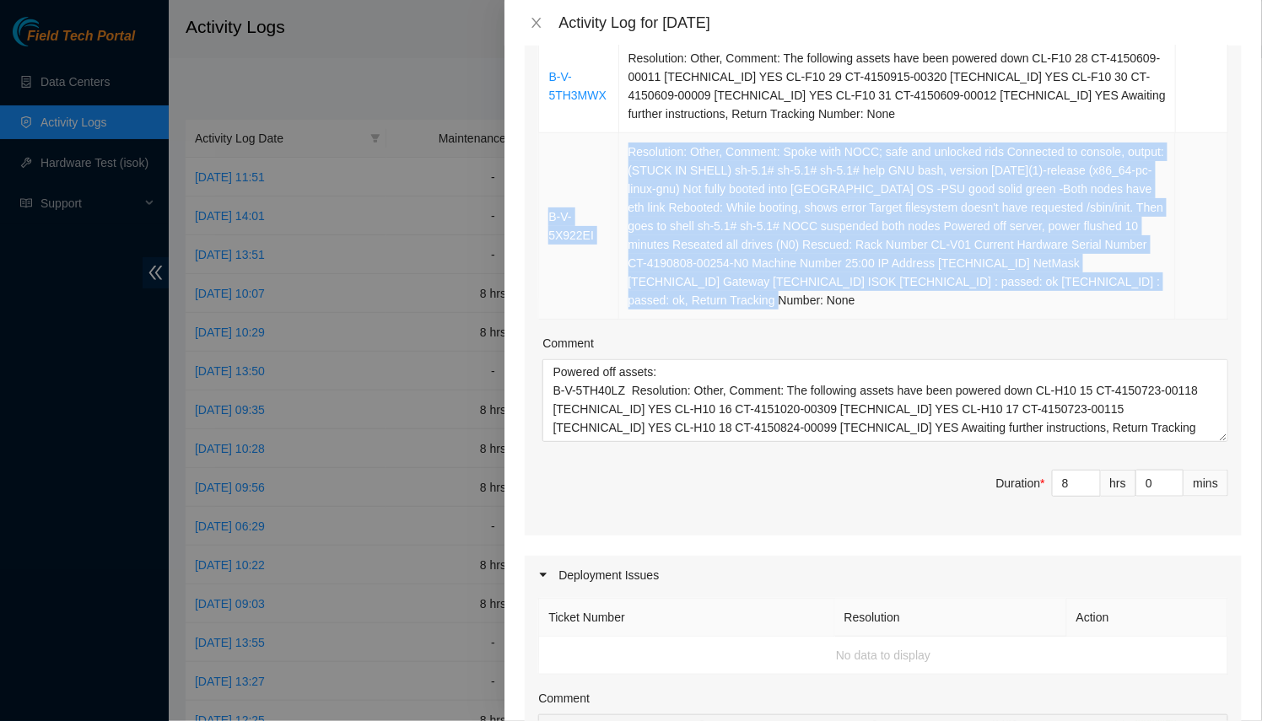
drag, startPoint x: 713, startPoint y: 303, endPoint x: 543, endPoint y: 161, distance: 220.9
click at [543, 161] on tr "B-V-5X922EI Resolution: Other, Comment: Spoke with NOCC; safe and unlocked rids…" at bounding box center [883, 226] width 689 height 186
copy tr "B-V-5X922EI Resolution: Other, Comment: Spoke with NOCC; safe and unlocked rids…"
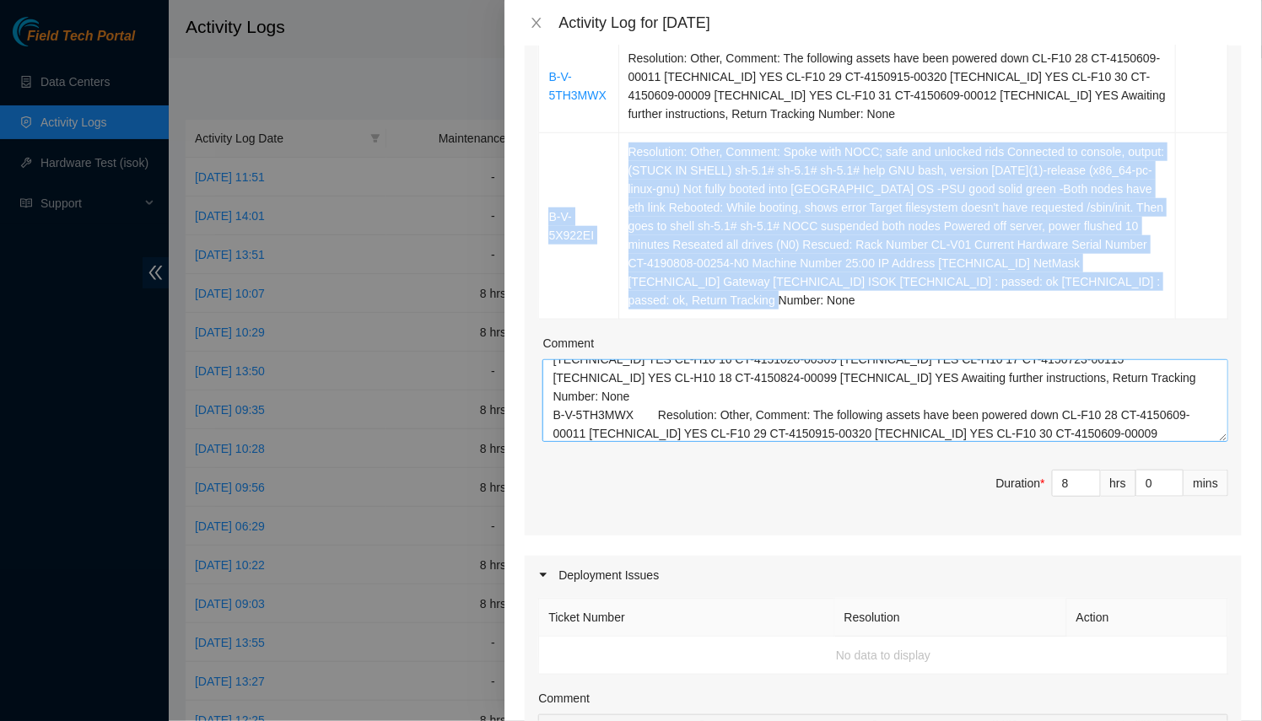
scroll to position [34, 0]
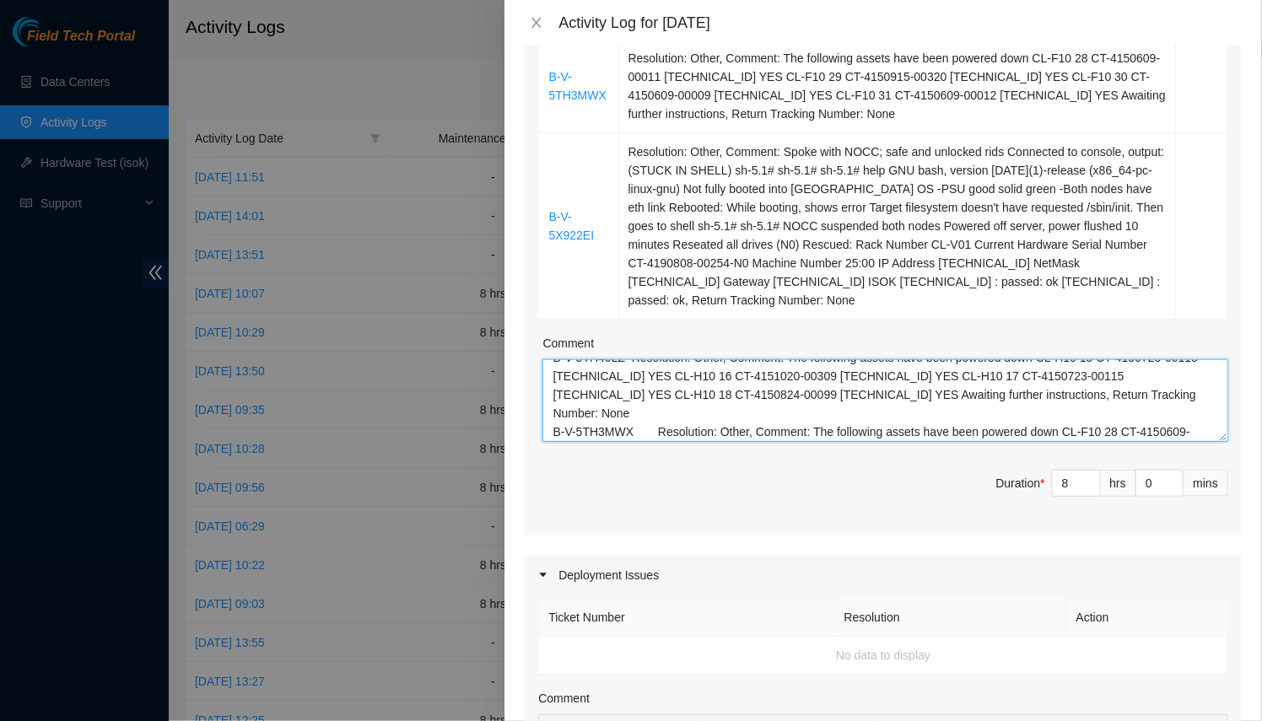
click at [621, 370] on textarea "Powered off assets: B-V-5TH40LZ Resolution: Other, Comment: The following asset…" at bounding box center [885, 400] width 686 height 83
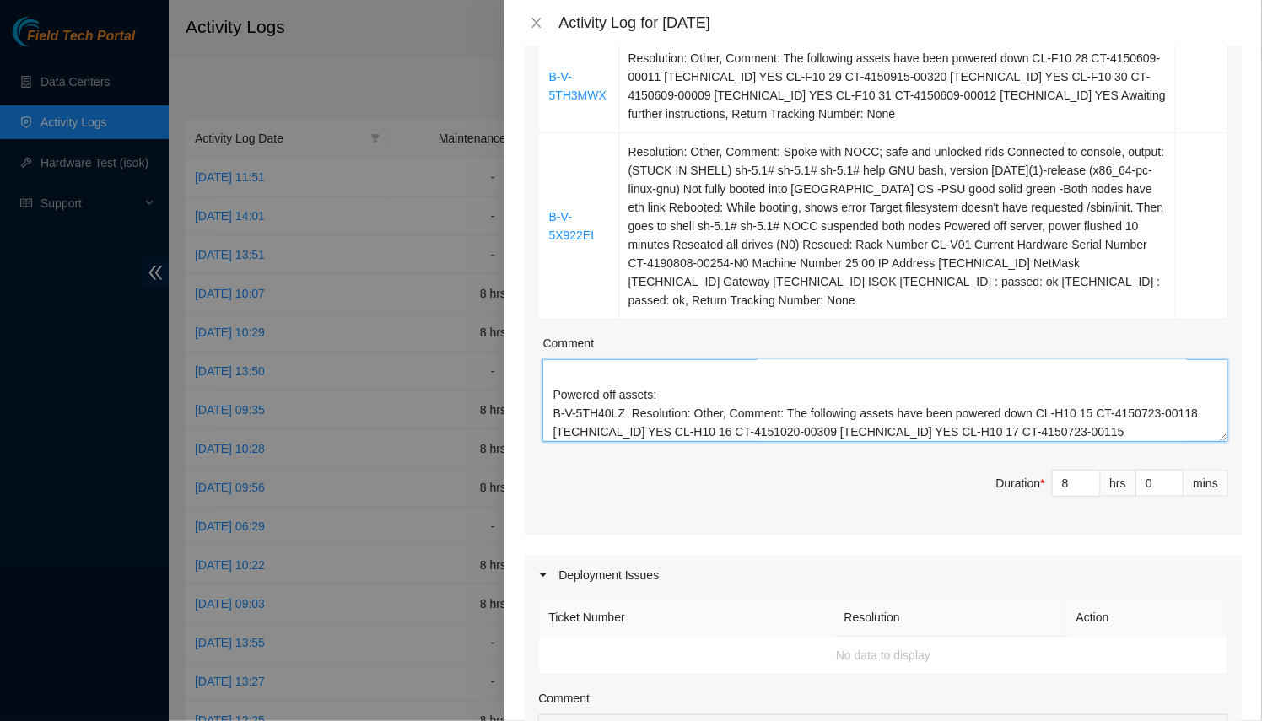
scroll to position [51, 0]
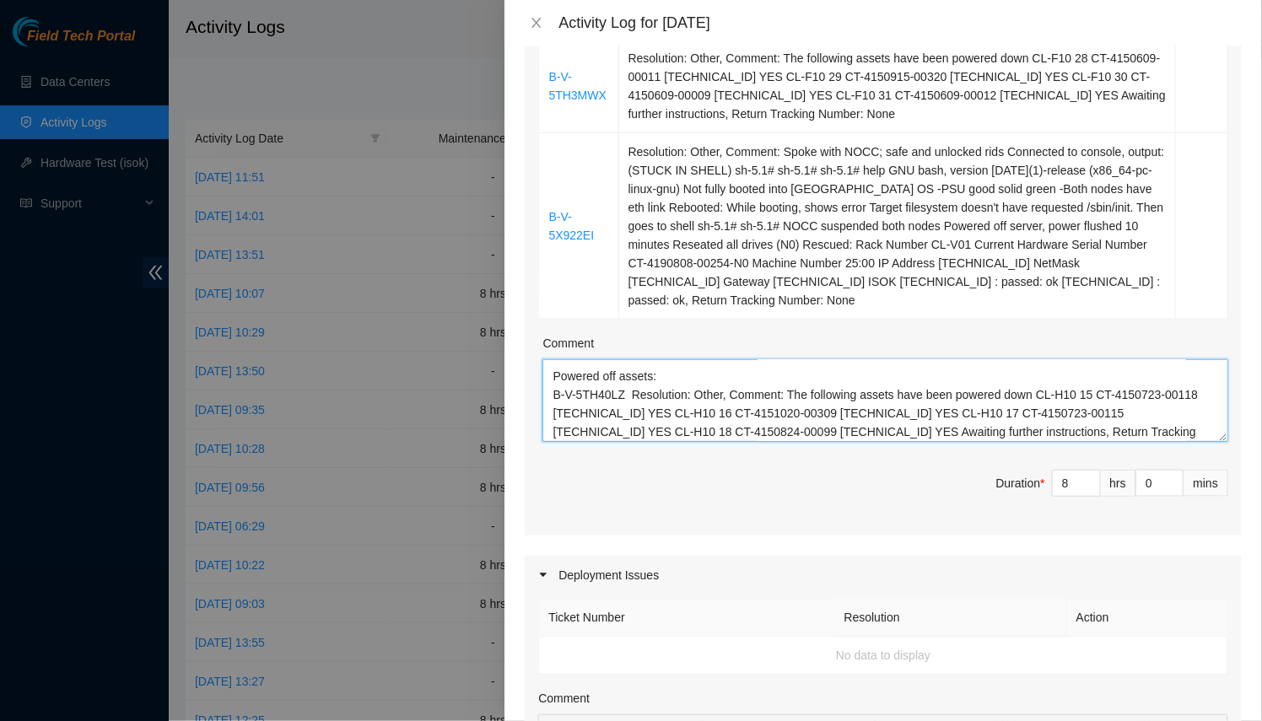
paste textarea "B-V-5X922EI Resolution: Other, Comment: Spoke with NOCC; safe and unlocked rids…"
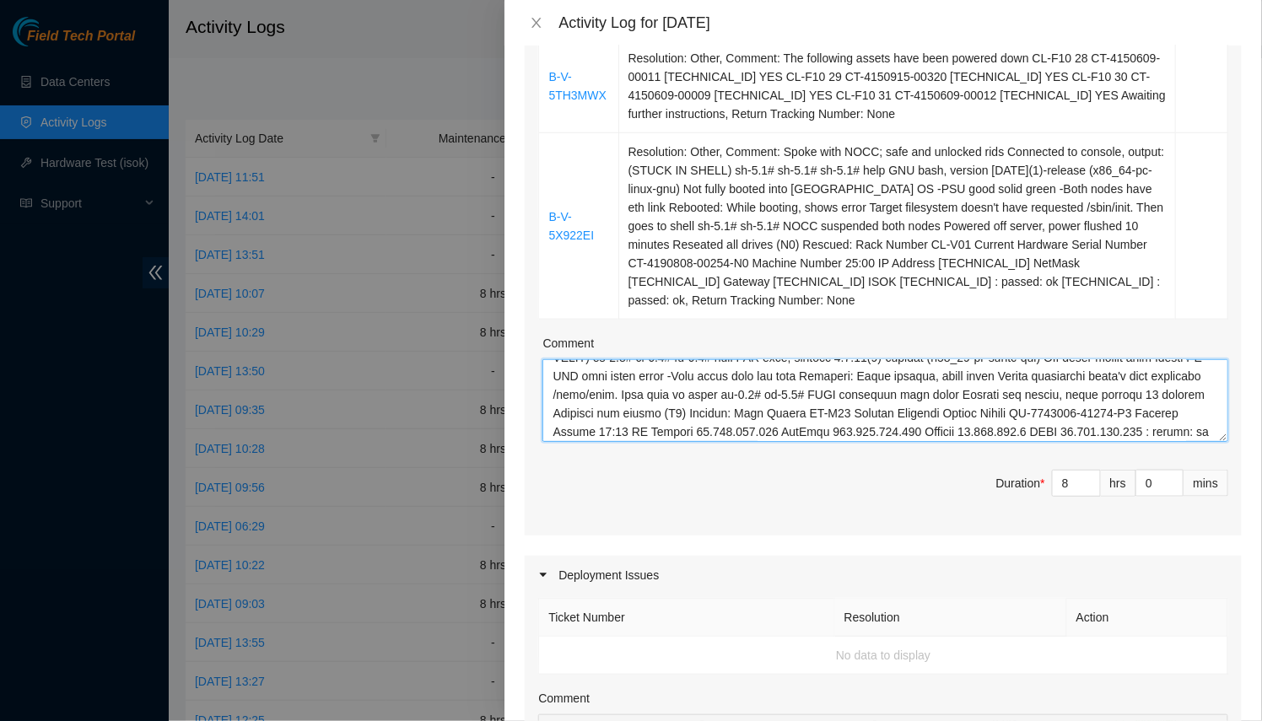
paste textarea "B-V-5X922EI Resolution: Other, Comment: Spoke with NOCC; safe and unlocked rids…"
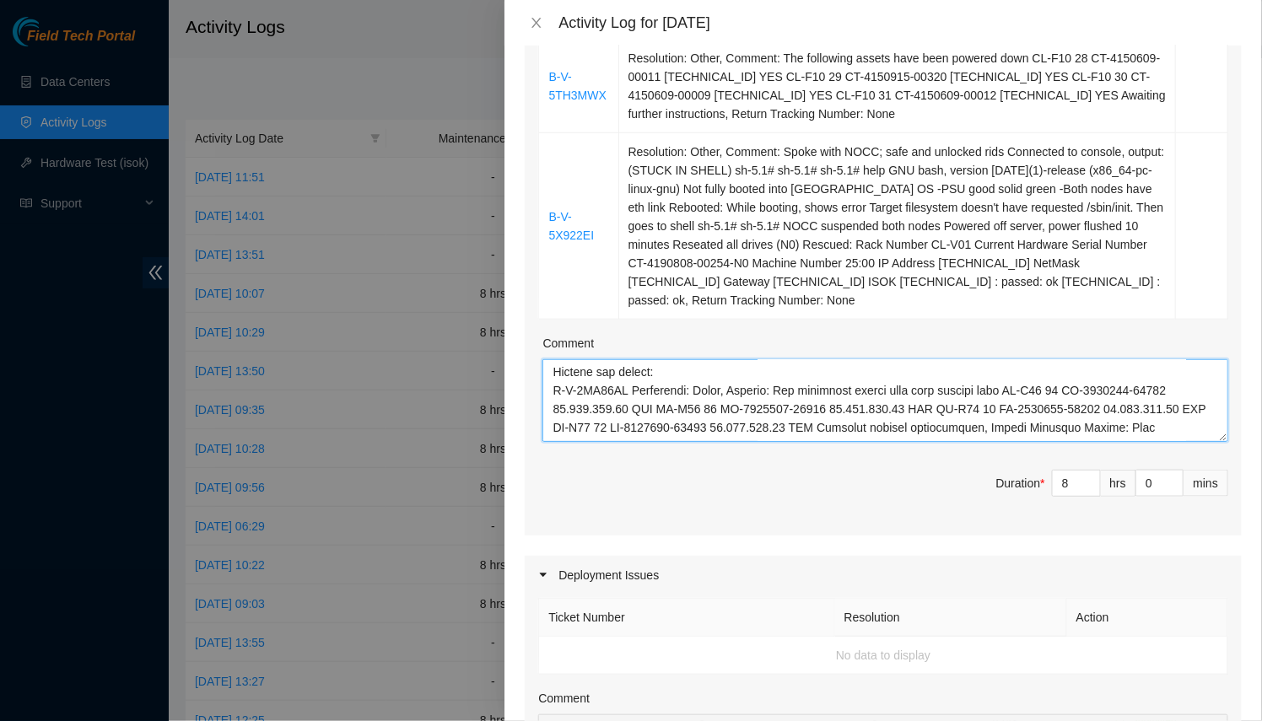
scroll to position [0, 0]
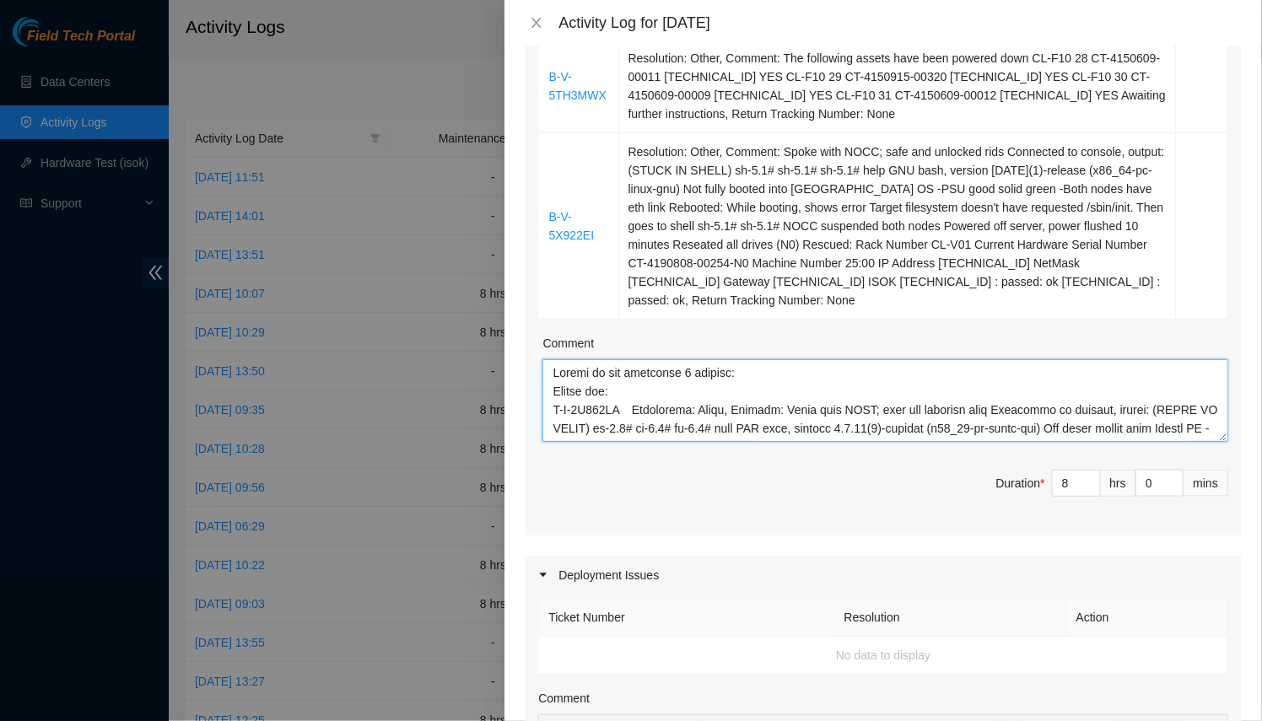
click at [624, 401] on textarea "Comment" at bounding box center [885, 400] width 686 height 83
click at [630, 397] on textarea "Comment" at bounding box center [885, 400] width 686 height 83
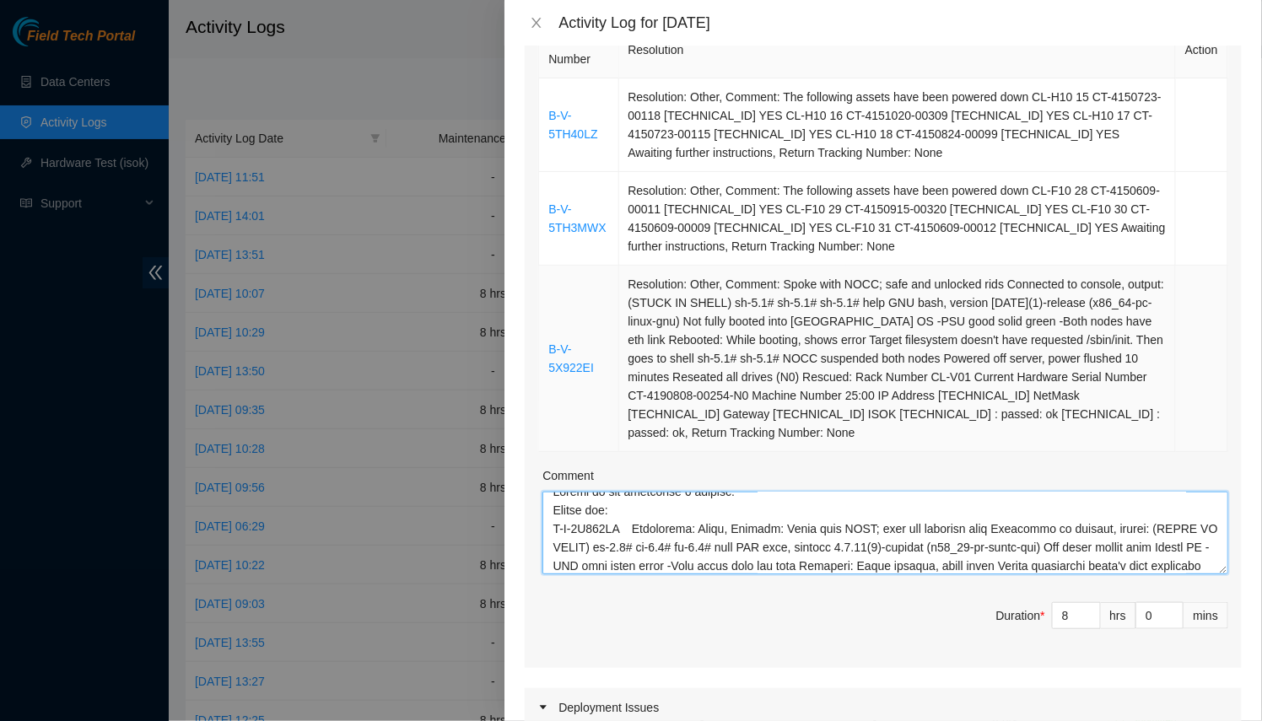
scroll to position [4, 0]
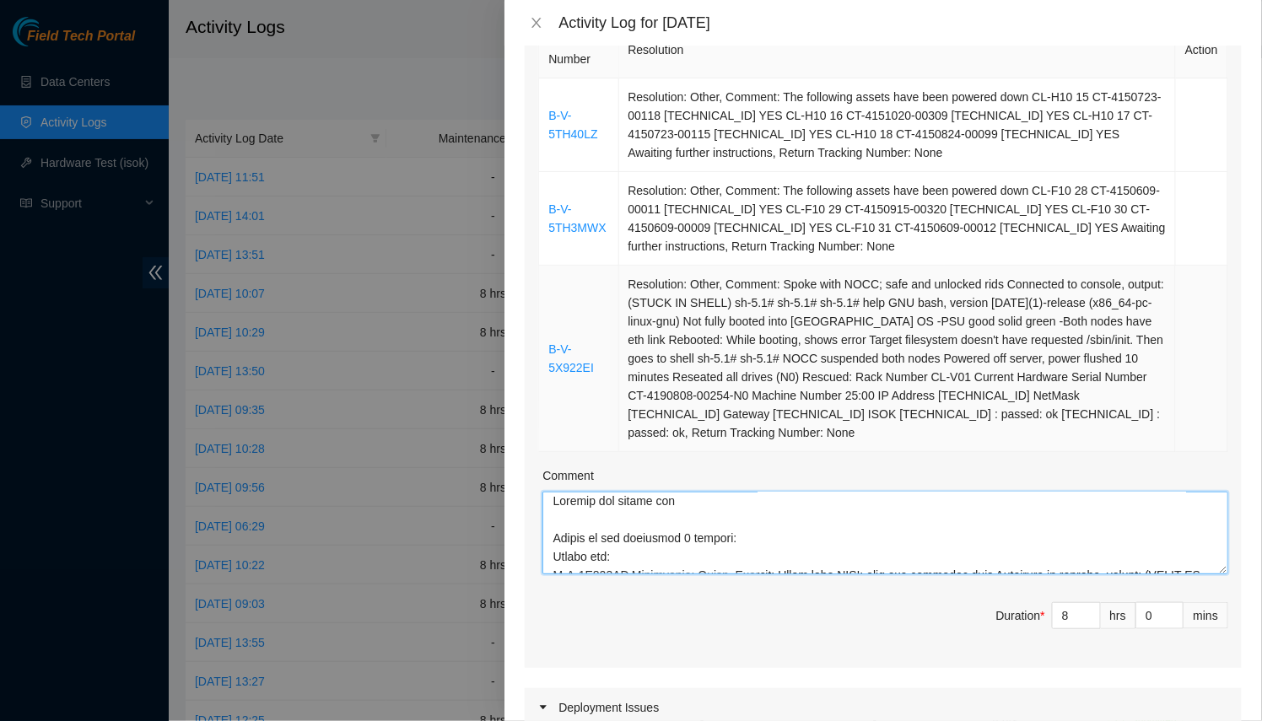
paste textarea "DP80774"
paste textarea "B-W-ZORKNR"
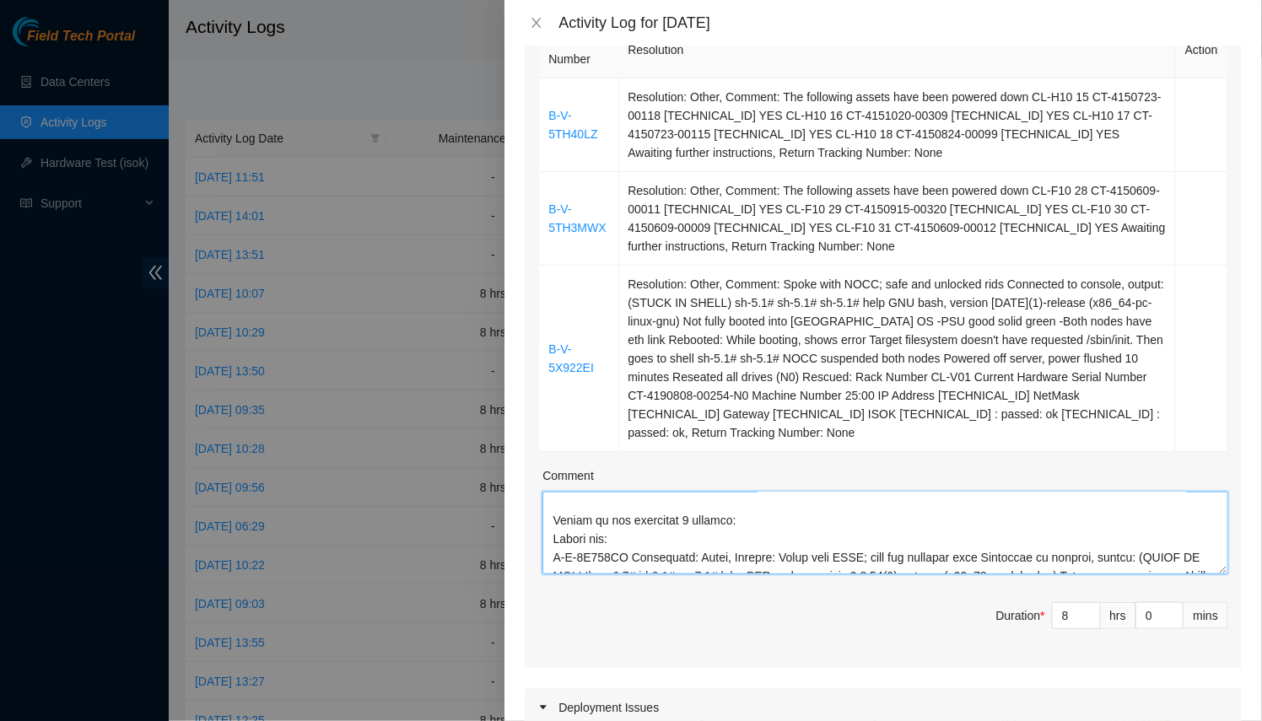
scroll to position [40, 0]
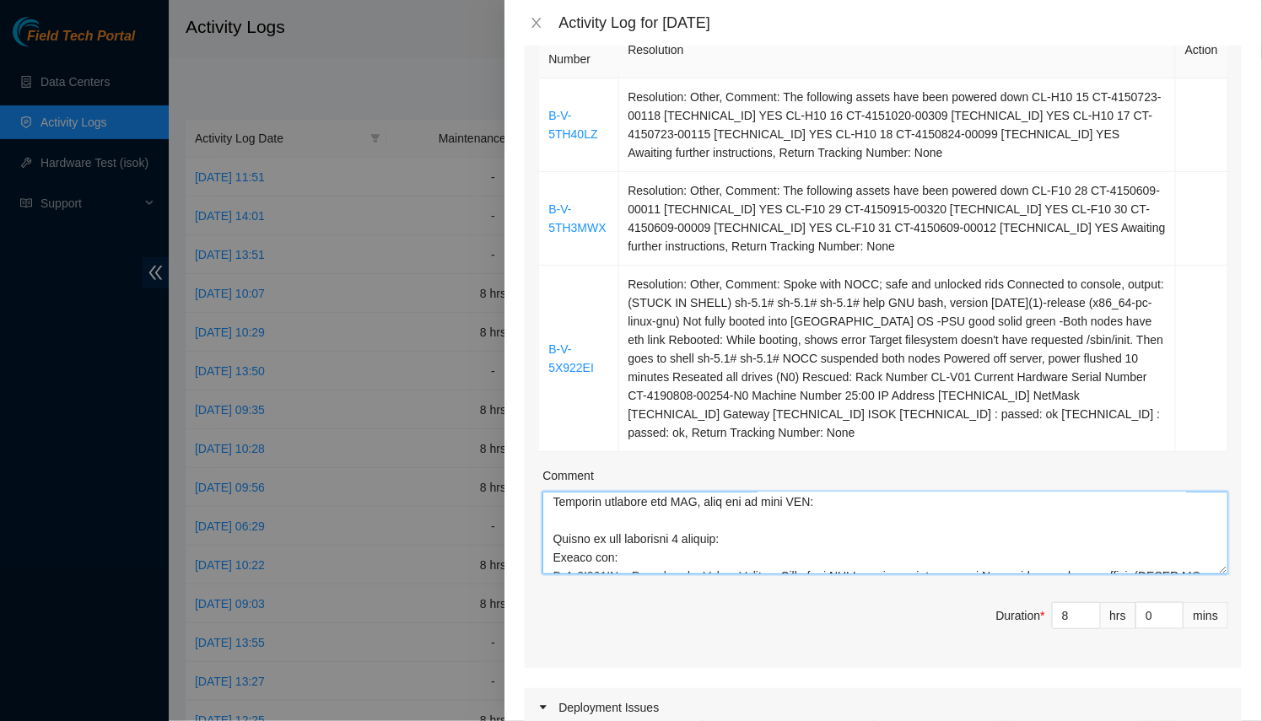
paste textarea "B-W-ZORKNR"
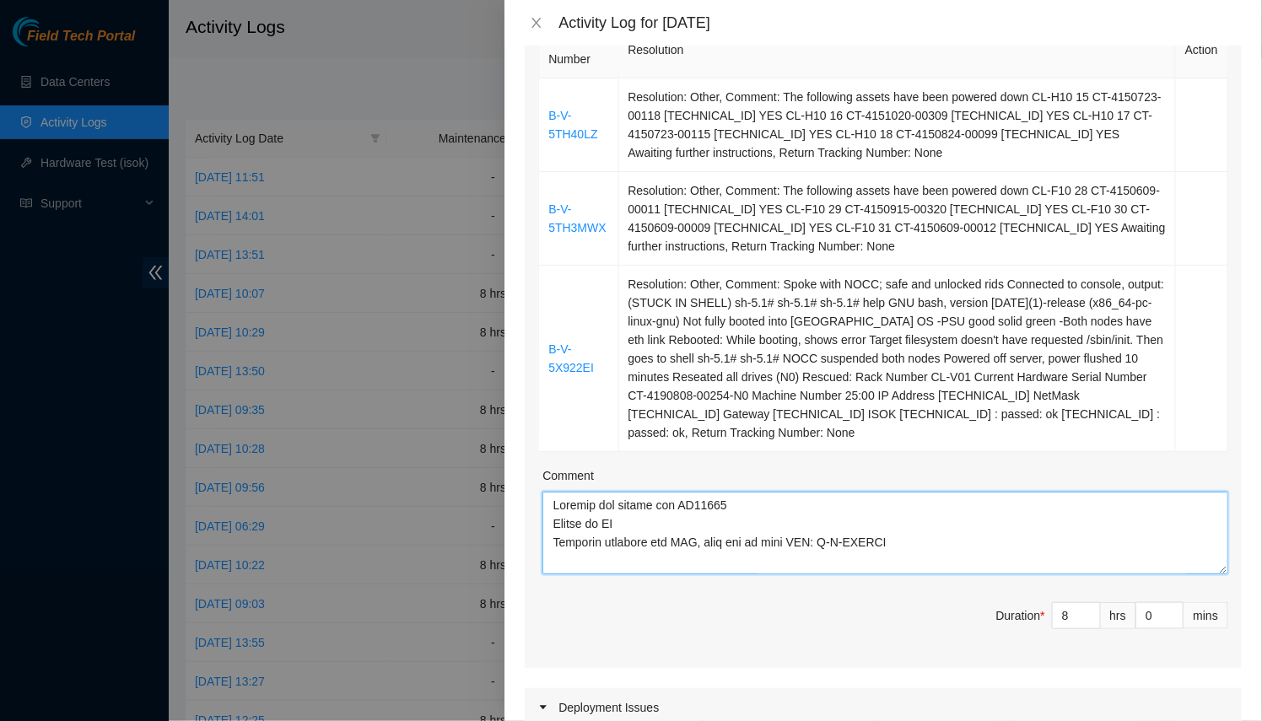
click at [746, 514] on textarea "Comment" at bounding box center [885, 533] width 686 height 83
paste textarea "DP80782"
click at [637, 518] on textarea "Comment" at bounding box center [885, 533] width 686 height 83
click at [680, 529] on textarea "Comment" at bounding box center [885, 533] width 686 height 83
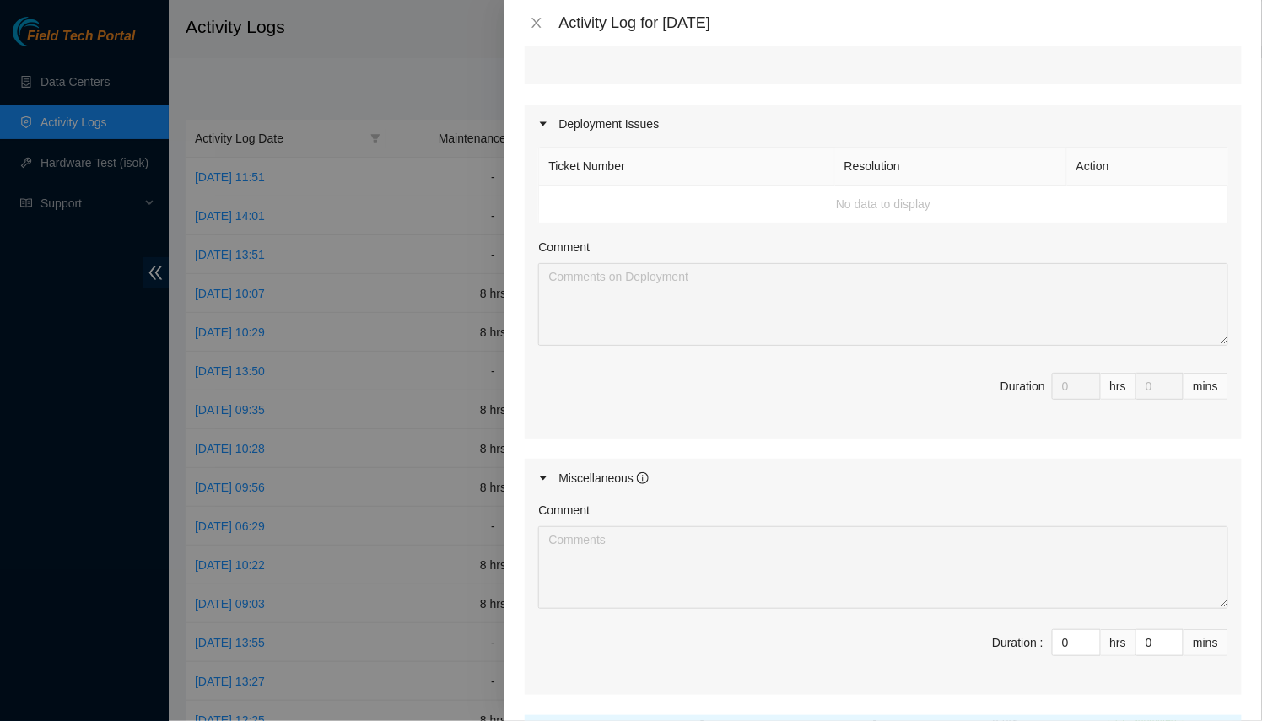
scroll to position [1022, 0]
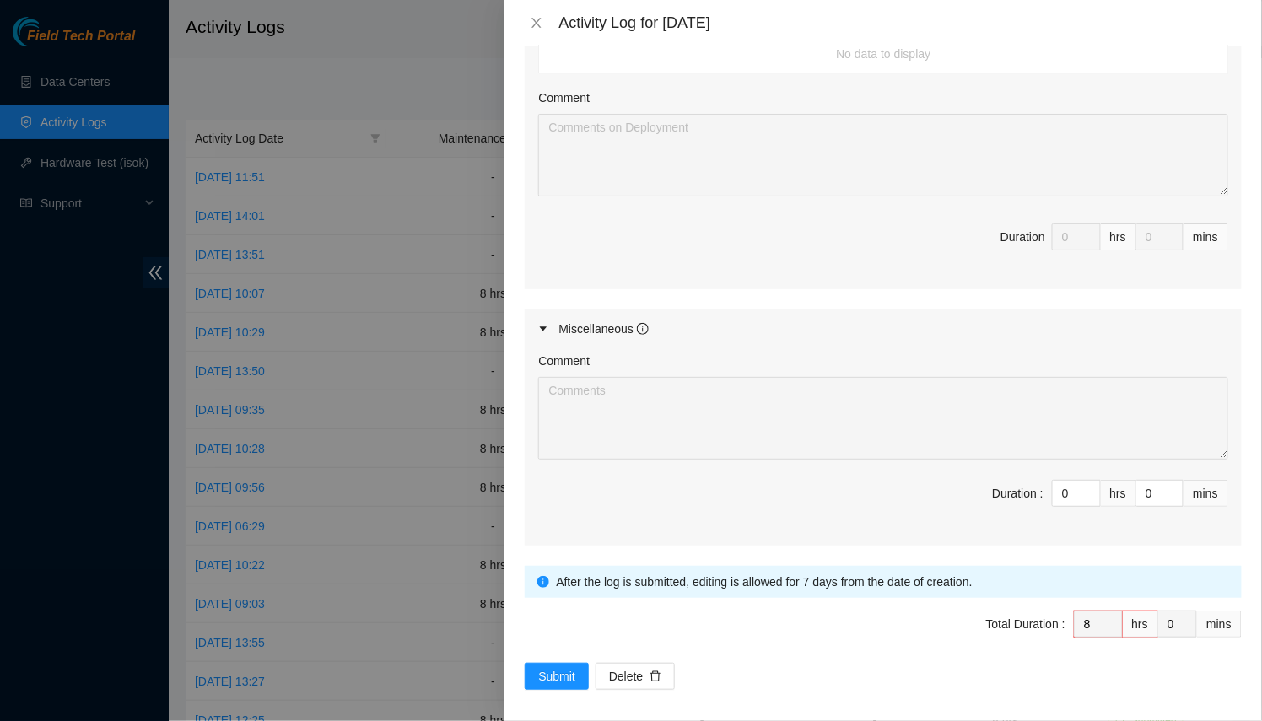
type textarea "Powered off assets for DP80774 Worked on DP80782 Did misc work Prepared switche…"
click at [558, 667] on span "Submit" at bounding box center [556, 676] width 37 height 19
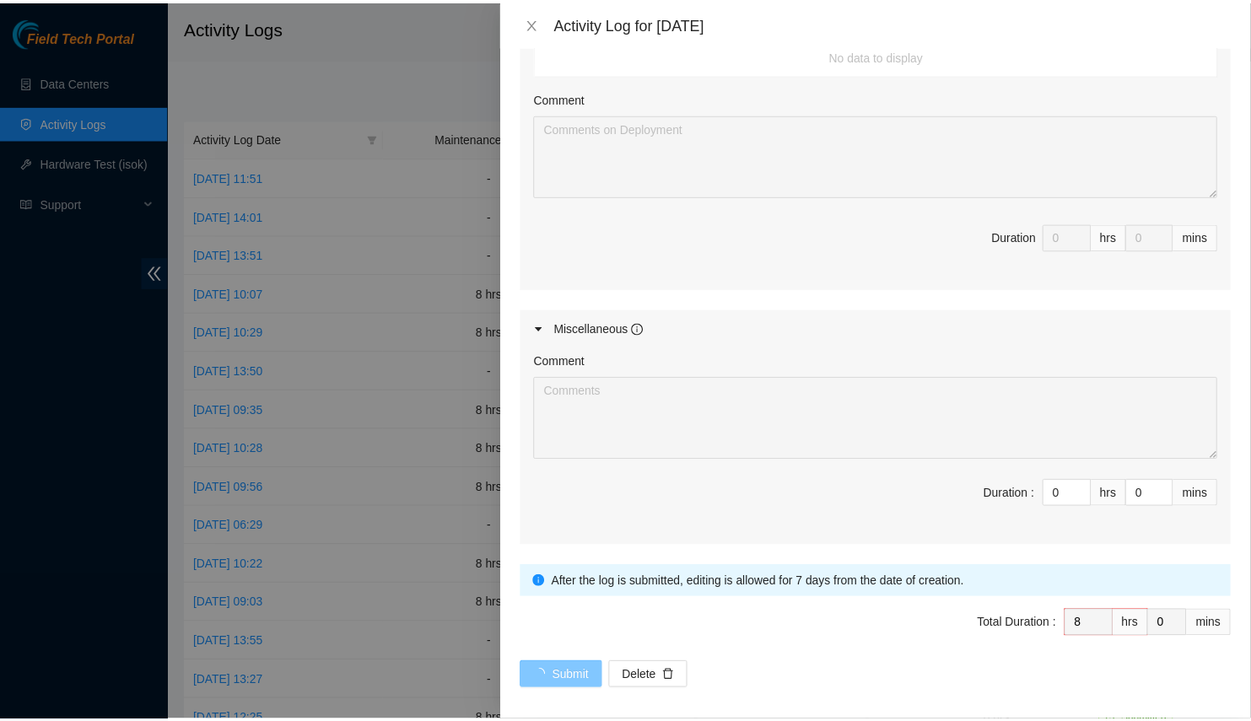
scroll to position [0, 0]
